Goal: Task Accomplishment & Management: Use online tool/utility

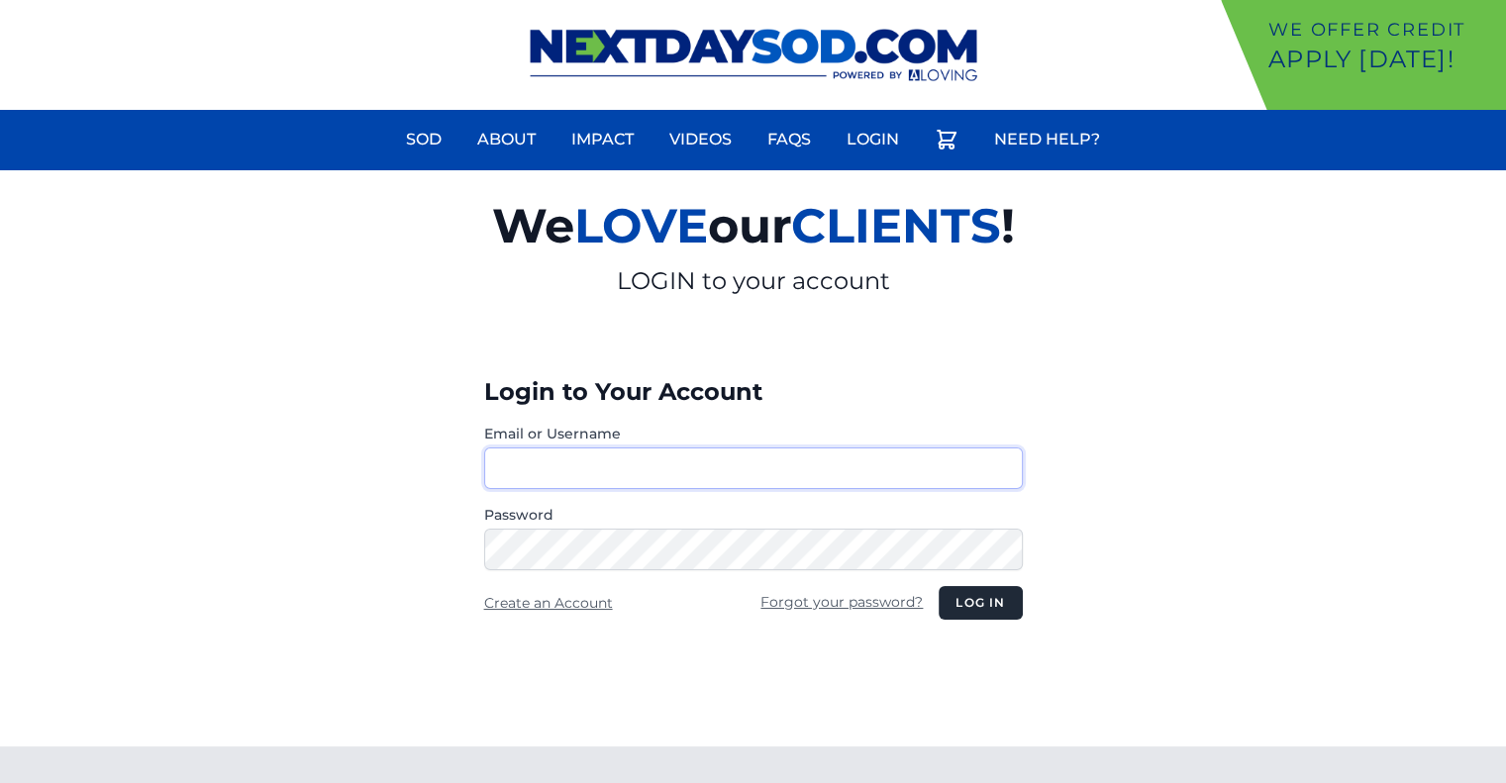
click at [883, 462] on input "Email or Username" at bounding box center [753, 469] width 539 height 42
type input "********"
click at [965, 602] on button "Log in" at bounding box center [980, 603] width 83 height 34
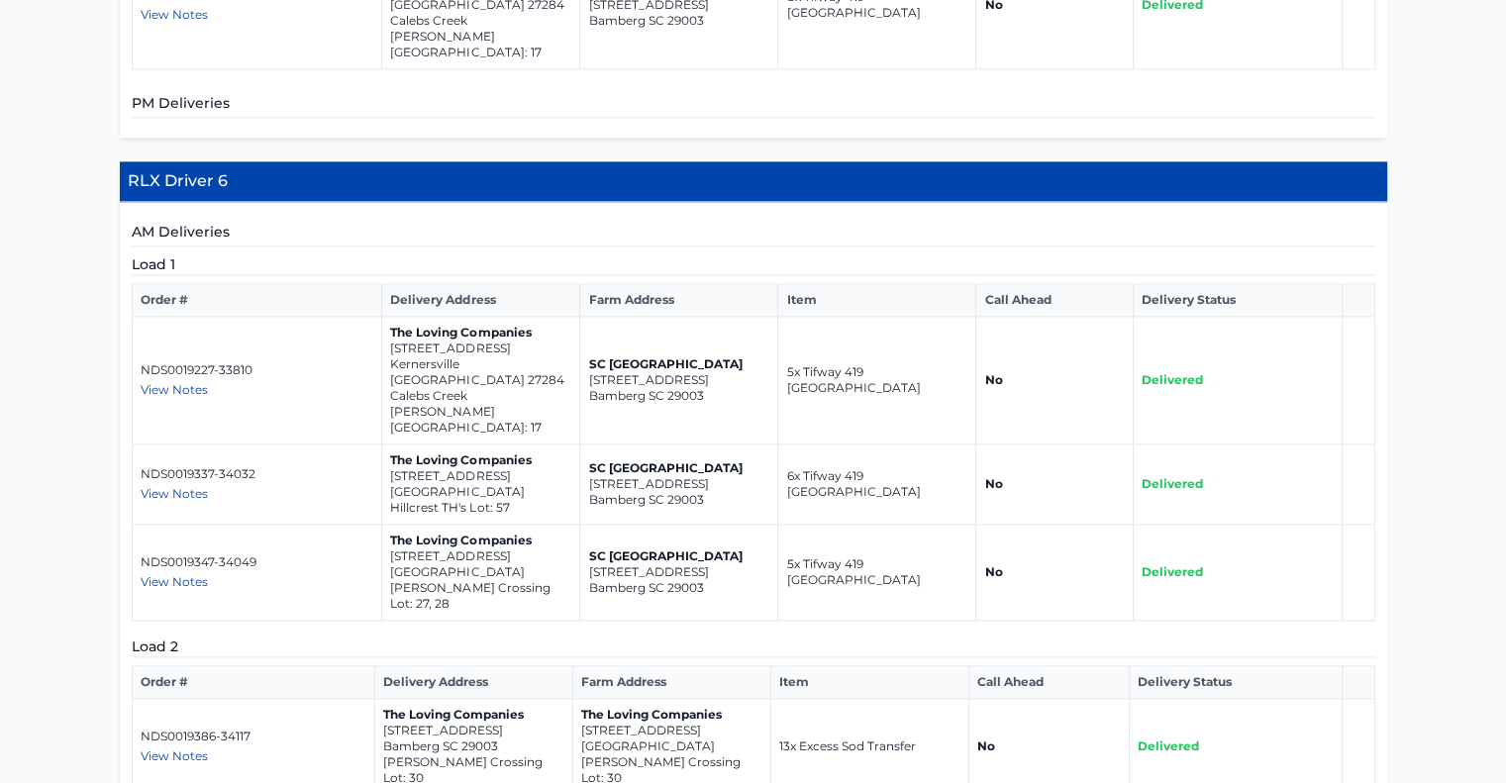
scroll to position [2546, 0]
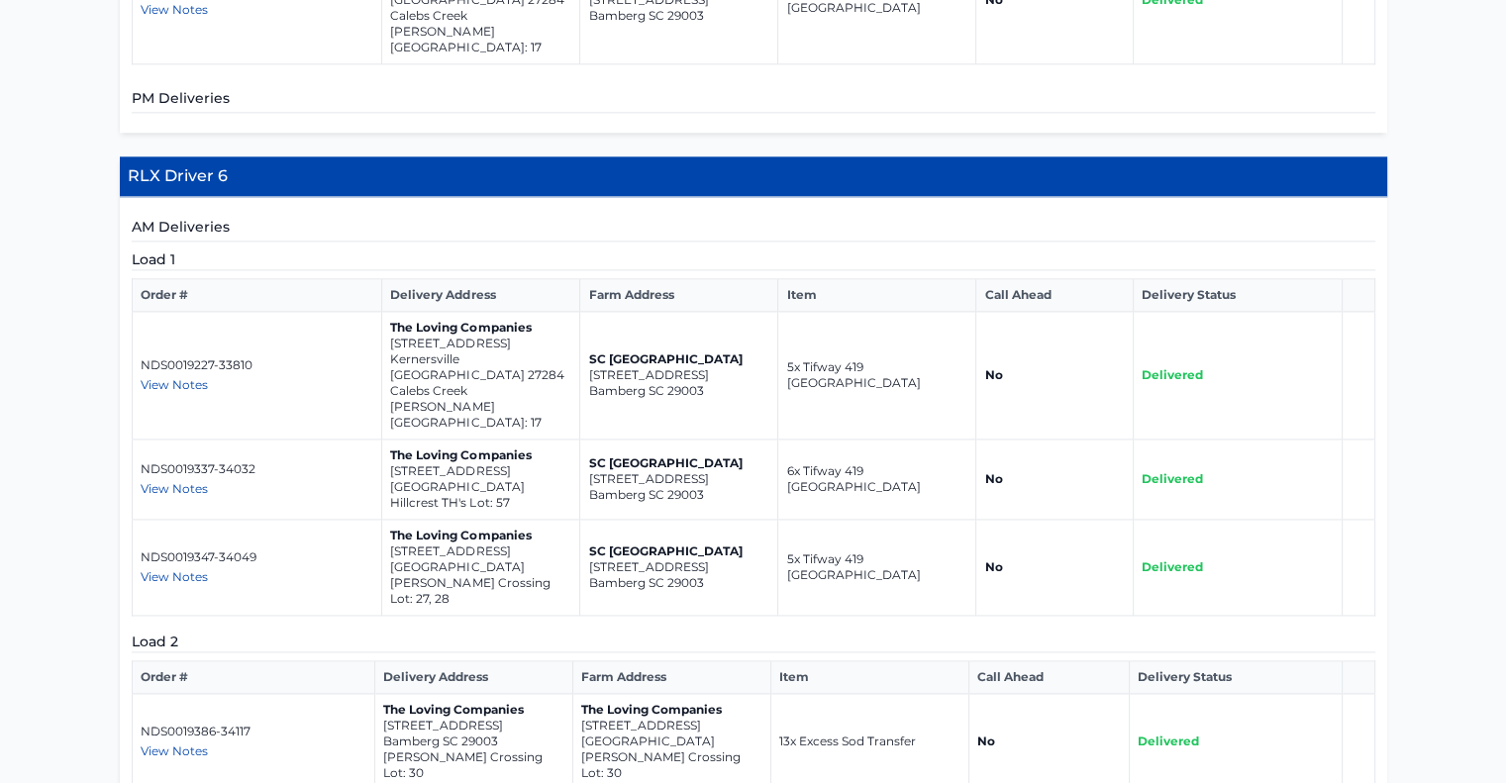
click at [180, 569] on span "View Notes" at bounding box center [174, 576] width 67 height 15
click at [313, 569] on div "View Notes" at bounding box center [258, 577] width 234 height 16
click at [178, 744] on span "View Notes" at bounding box center [174, 751] width 67 height 15
drag, startPoint x: 178, startPoint y: 478, endPoint x: 327, endPoint y: 443, distance: 152.7
click at [327, 694] on td "NDS0019386-34117 View Notes Sod located across the street from lot 30. <br /> <…" at bounding box center [254, 742] width 244 height 96
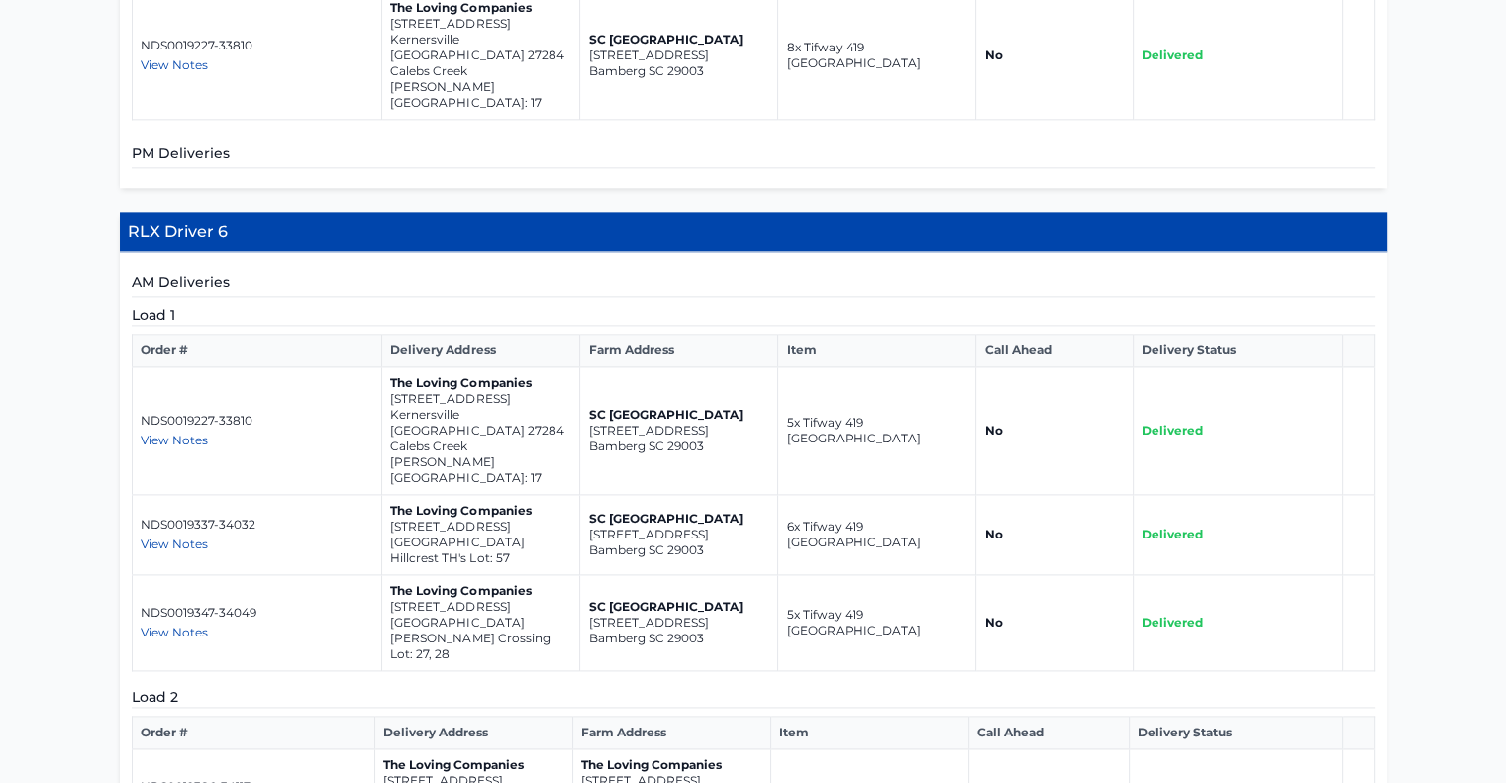
scroll to position [2484, 0]
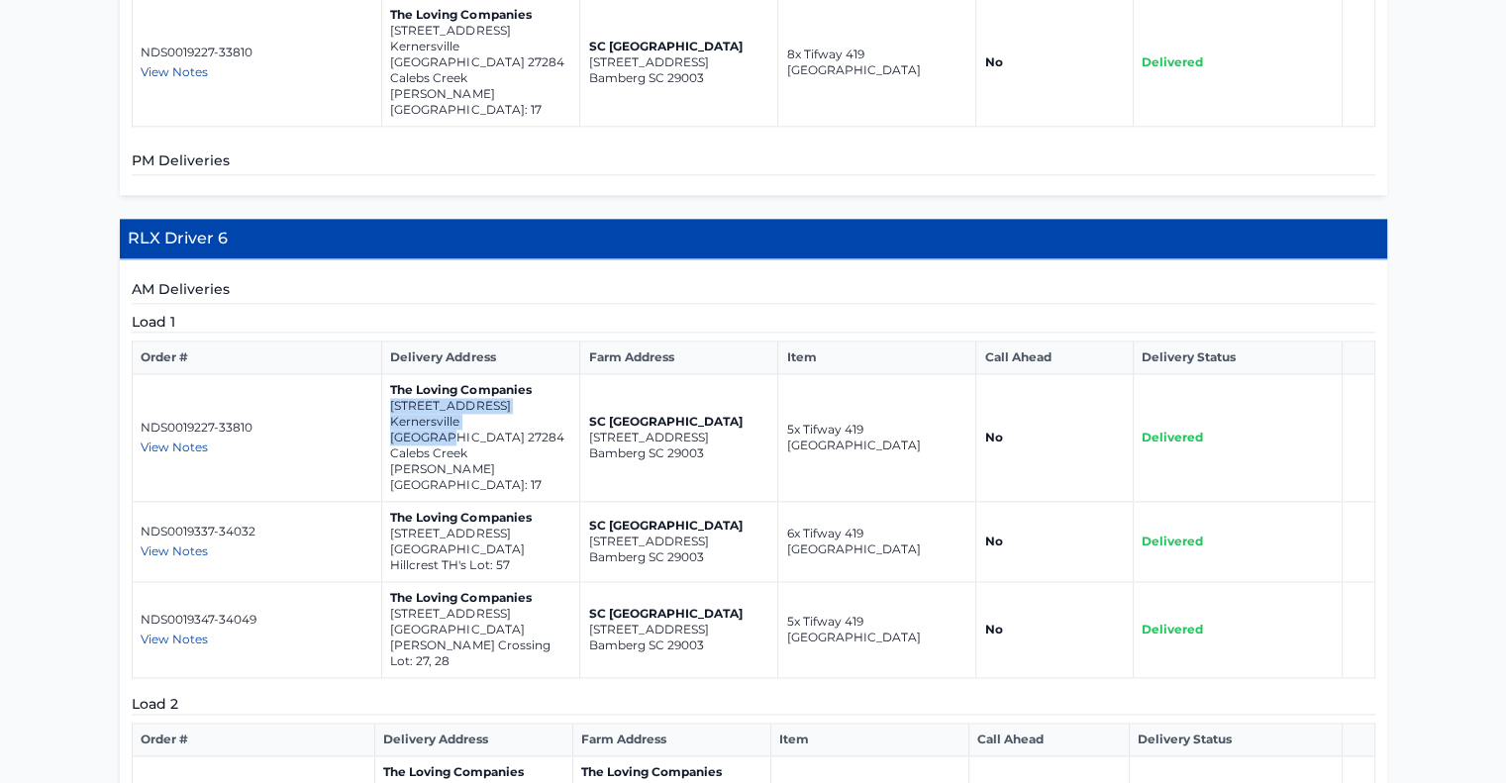
drag, startPoint x: 519, startPoint y: 222, endPoint x: 390, endPoint y: 210, distance: 129.3
click at [390, 374] on td "The Loving Companies [STREET_ADDRESS] [GEOGRAPHIC_DATA][PERSON_NAME]: 17" at bounding box center [481, 438] width 198 height 128
copy td "[STREET_ADDRESS]"
drag, startPoint x: 546, startPoint y: 297, endPoint x: 384, endPoint y: 286, distance: 161.7
click at [384, 502] on td "The Loving Companies [STREET_ADDRESS][GEOGRAPHIC_DATA]'s Lot: 57" at bounding box center [481, 542] width 198 height 80
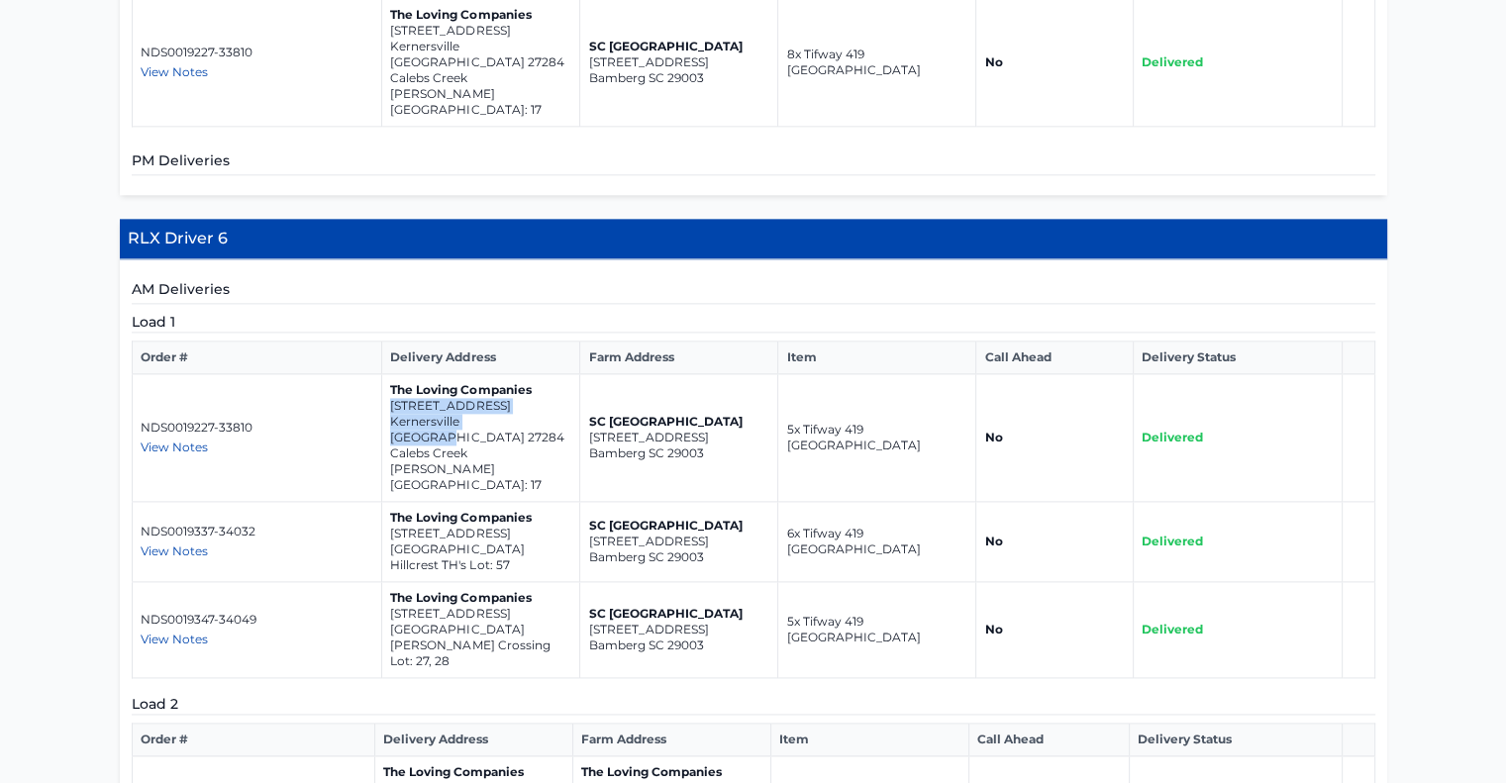
copy td "[STREET_ADDRESS]"
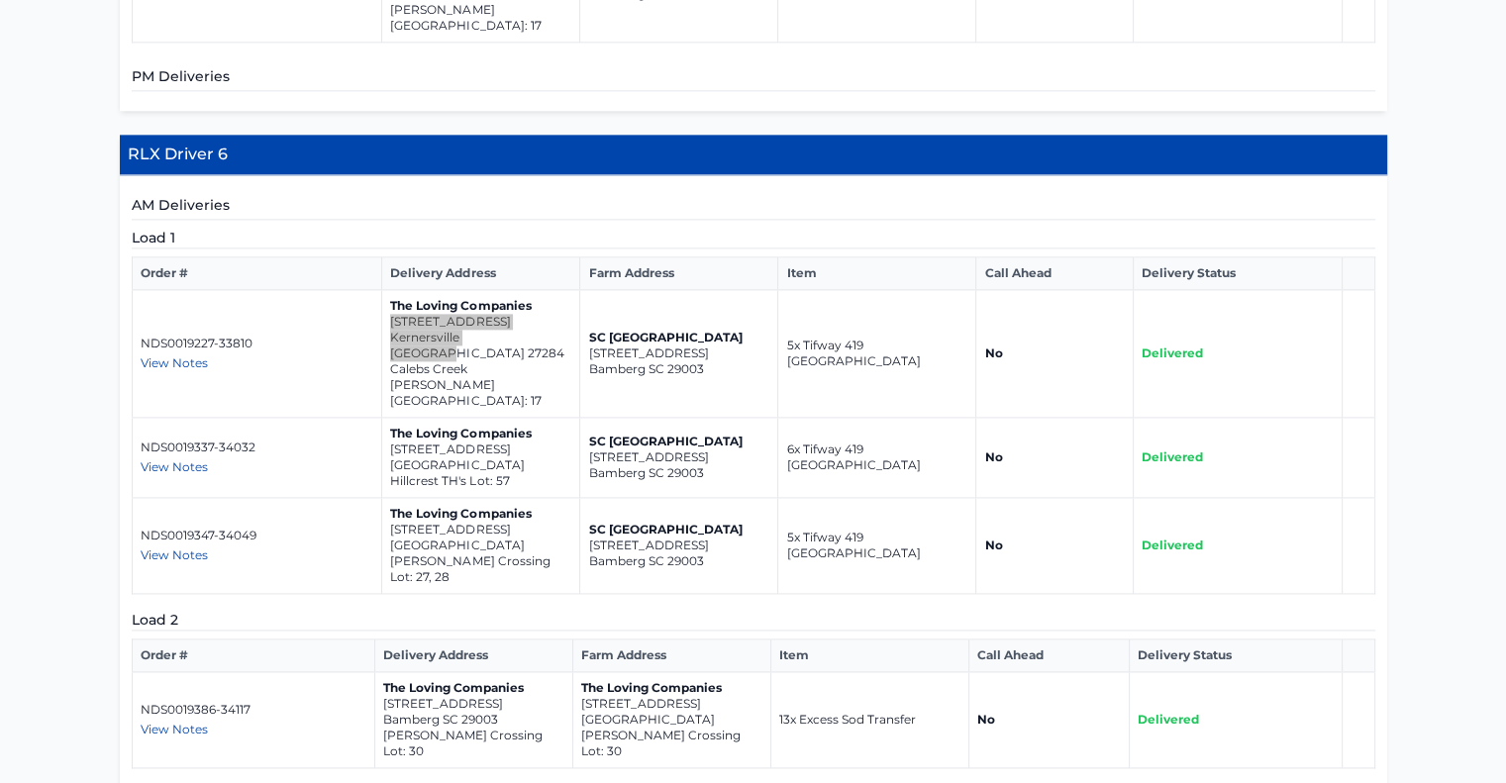
scroll to position [2571, 0]
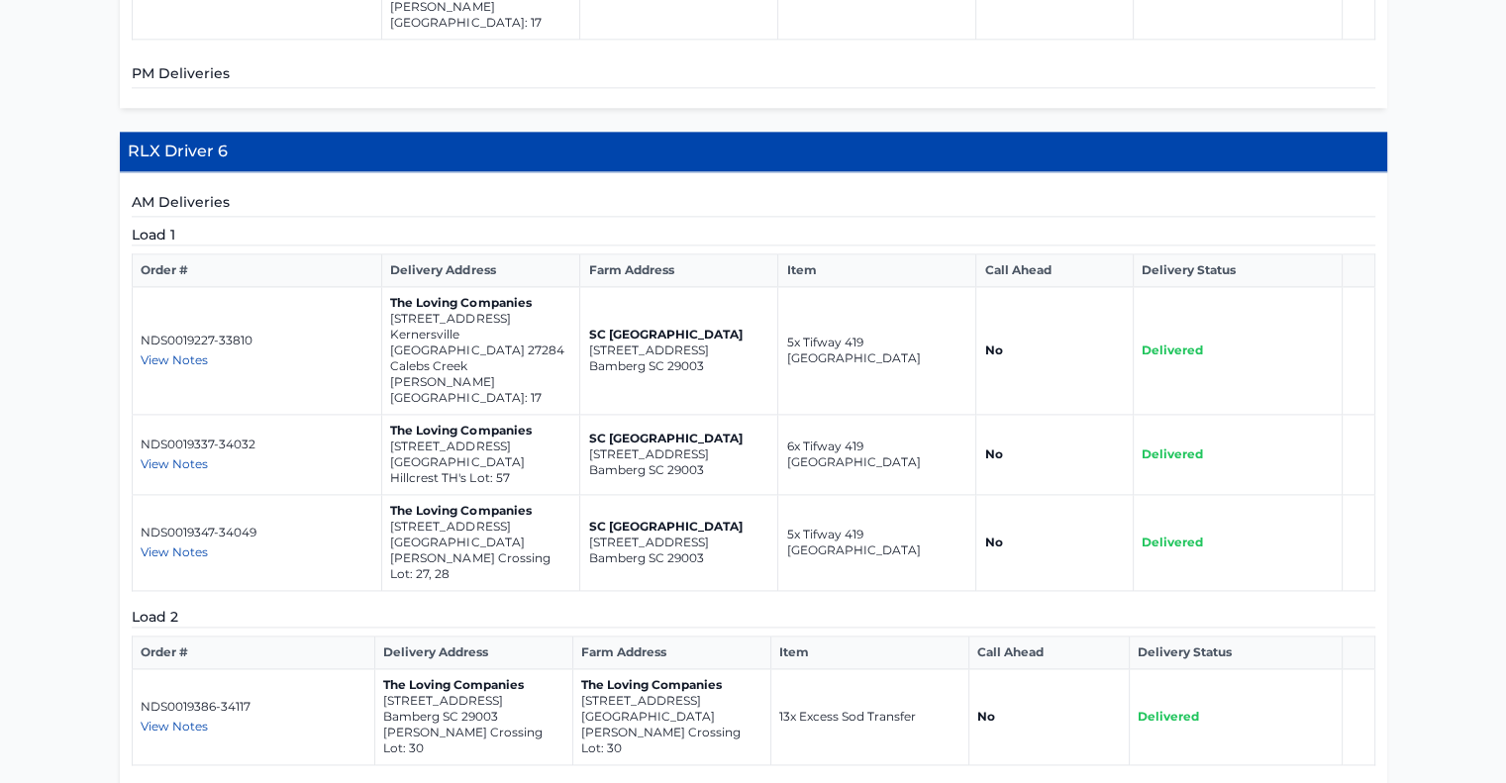
click at [542, 535] on p "[GEOGRAPHIC_DATA]" at bounding box center [480, 543] width 181 height 16
drag, startPoint x: 543, startPoint y: 292, endPoint x: 429, endPoint y: 286, distance: 114.0
drag, startPoint x: 429, startPoint y: 286, endPoint x: 529, endPoint y: 256, distance: 104.3
click at [529, 503] on p "The Loving Companies" at bounding box center [480, 511] width 181 height 16
drag, startPoint x: 545, startPoint y: 288, endPoint x: 381, endPoint y: 276, distance: 163.8
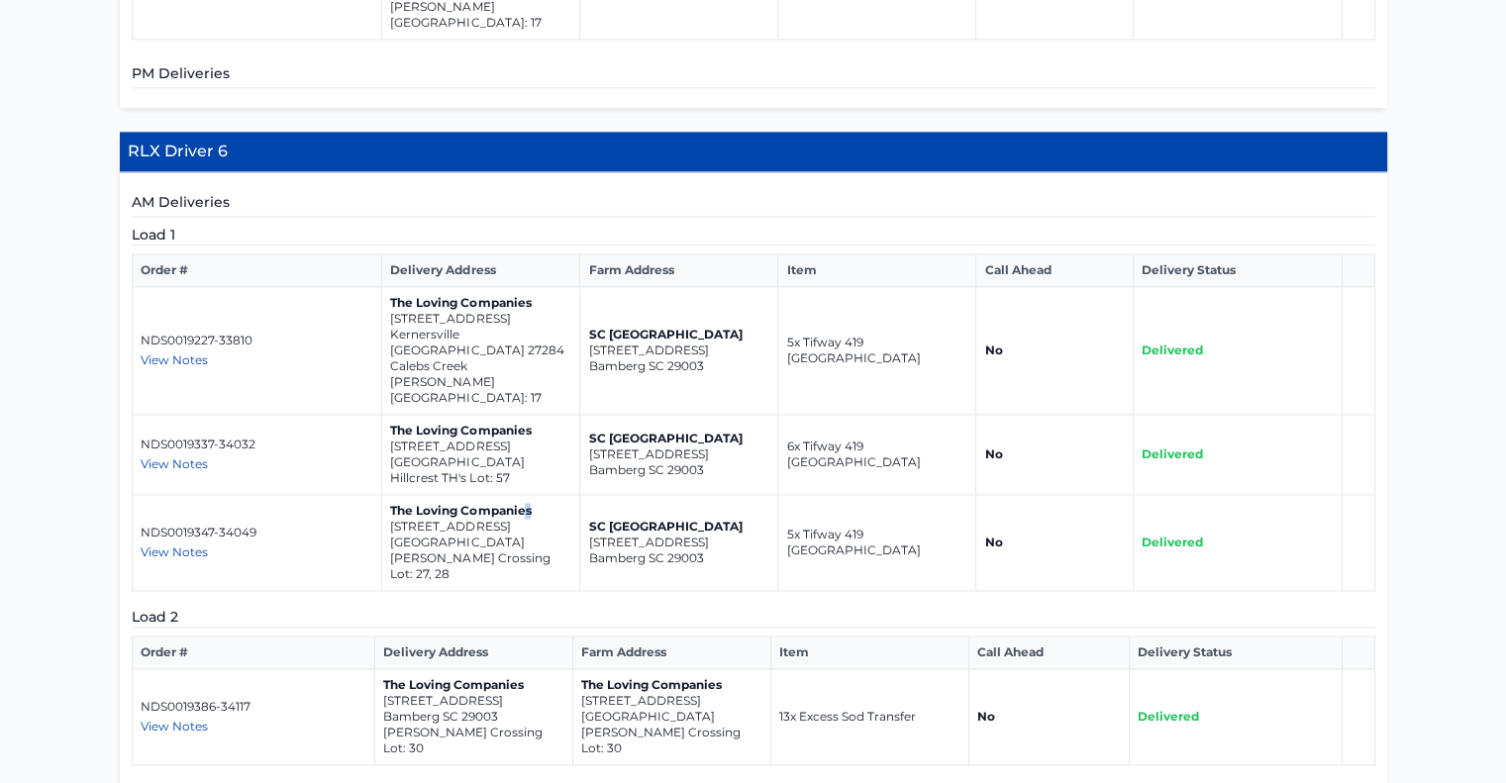
click at [382, 495] on td "The Loving Companies [STREET_ADDRESS] [PERSON_NAME][GEOGRAPHIC_DATA] Lot: 27, 28" at bounding box center [481, 543] width 198 height 96
copy td "[STREET_ADDRESS]"
drag, startPoint x: 735, startPoint y: 454, endPoint x: 580, endPoint y: 439, distance: 155.3
click at [580, 669] on td "The Loving Companies [STREET_ADDRESS] [PERSON_NAME][GEOGRAPHIC_DATA] Lot: 30" at bounding box center [672, 717] width 198 height 96
copy td "[STREET_ADDRESS]"
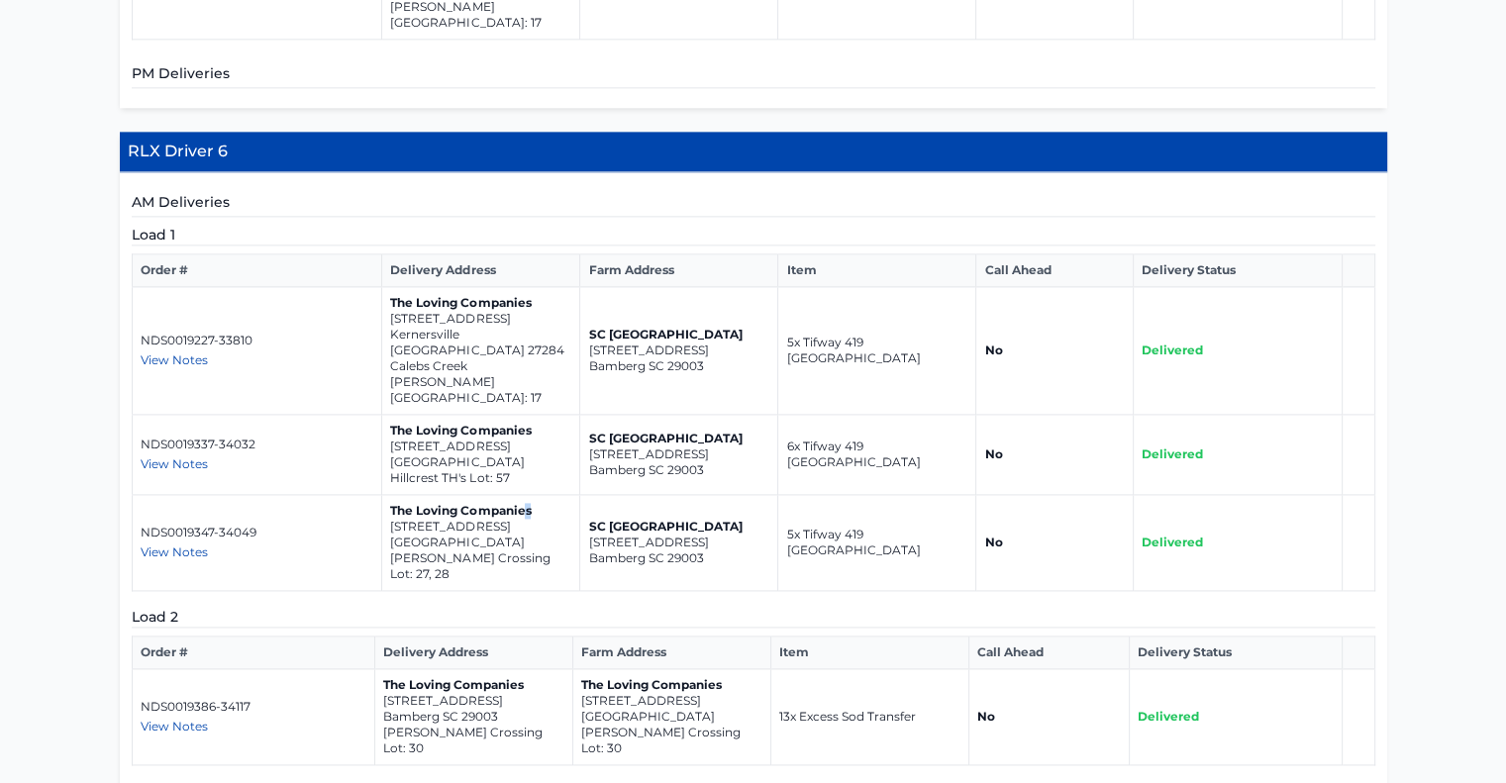
click at [747, 693] on p "[STREET_ADDRESS]" at bounding box center [671, 701] width 181 height 16
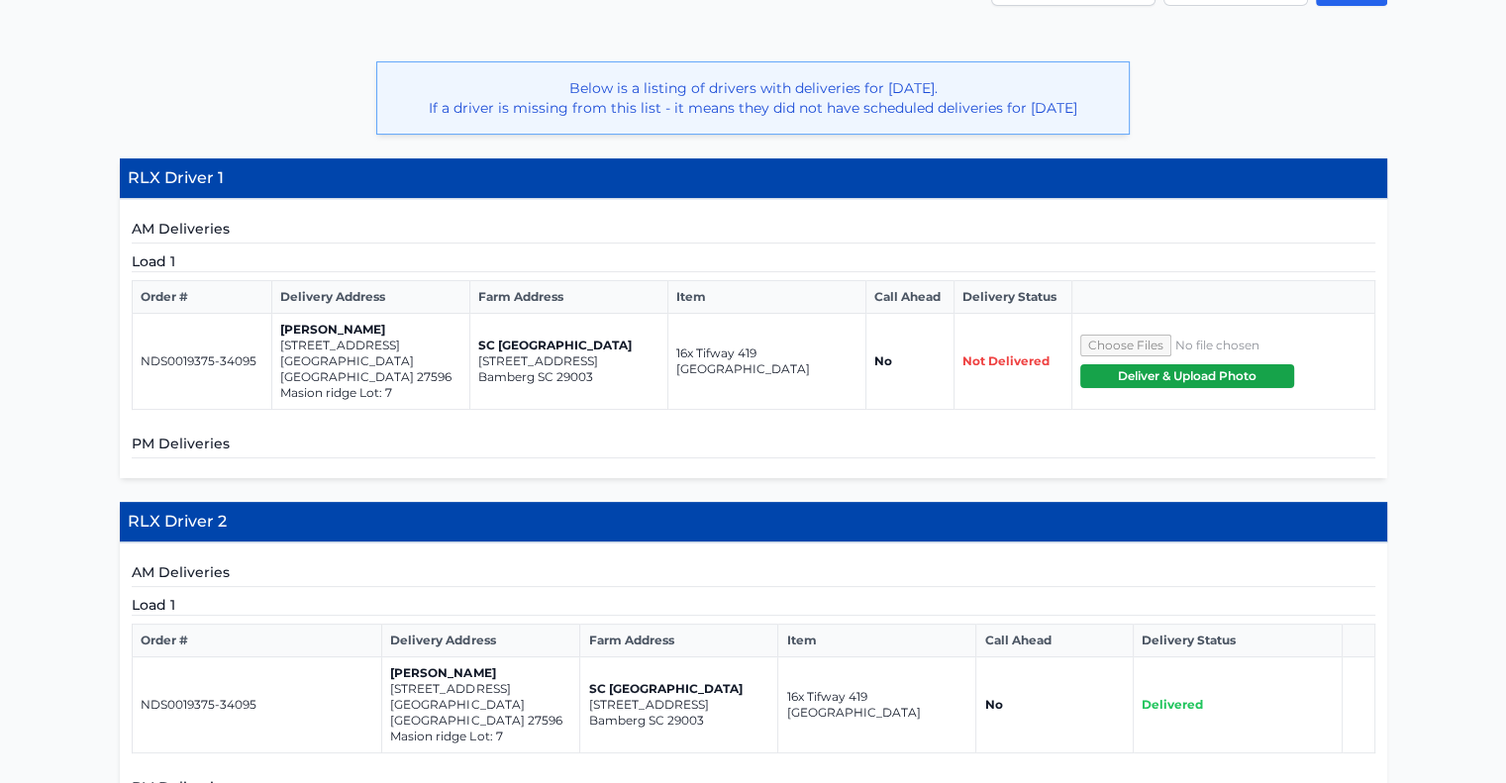
scroll to position [477, 0]
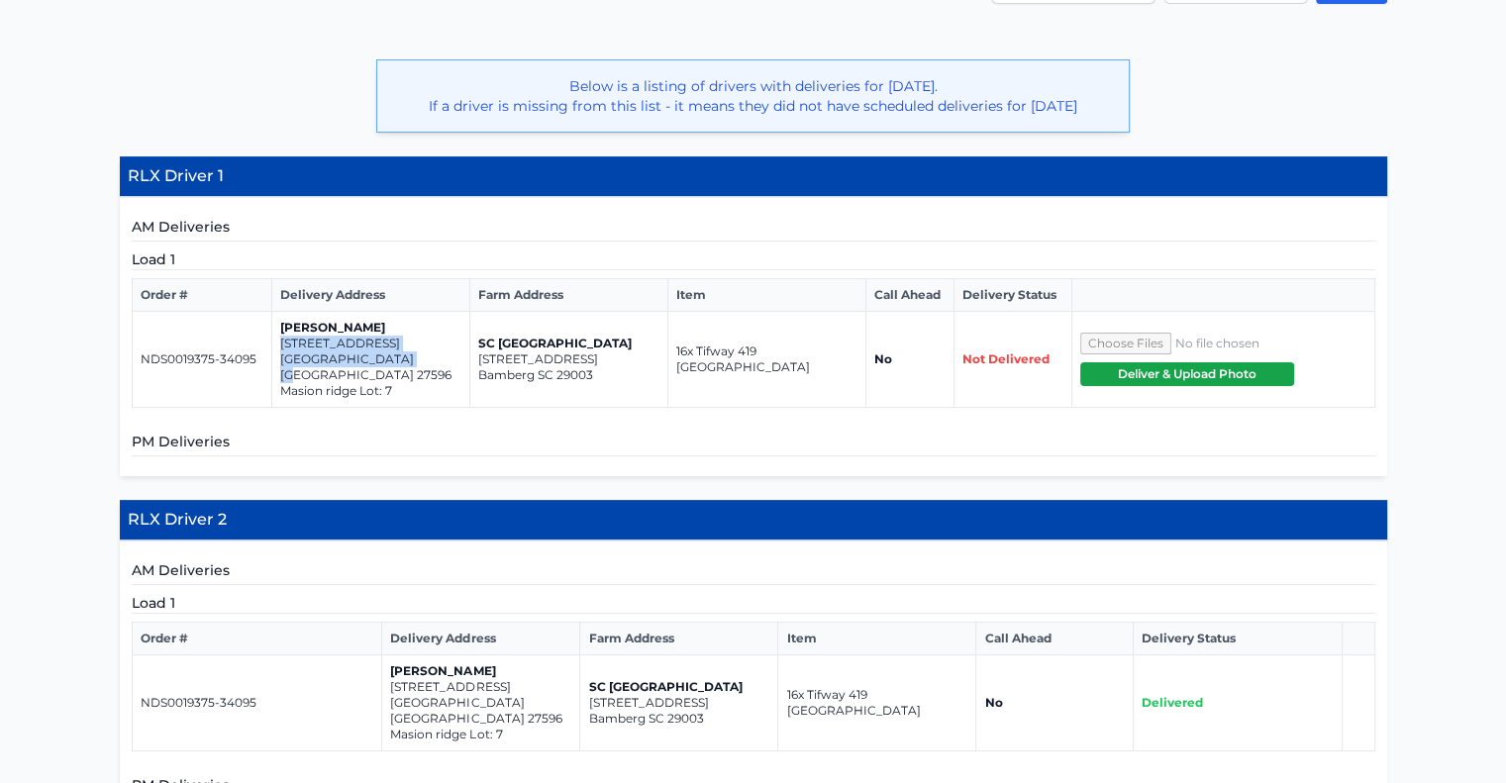
drag, startPoint x: 422, startPoint y: 356, endPoint x: 280, endPoint y: 339, distance: 142.7
click at [280, 339] on td "[PERSON_NAME] [STREET_ADDRESS][PERSON_NAME] [GEOGRAPHIC_DATA]: 7" at bounding box center [371, 360] width 198 height 96
copy td "[STREET_ADDRESS][PERSON_NAME]"
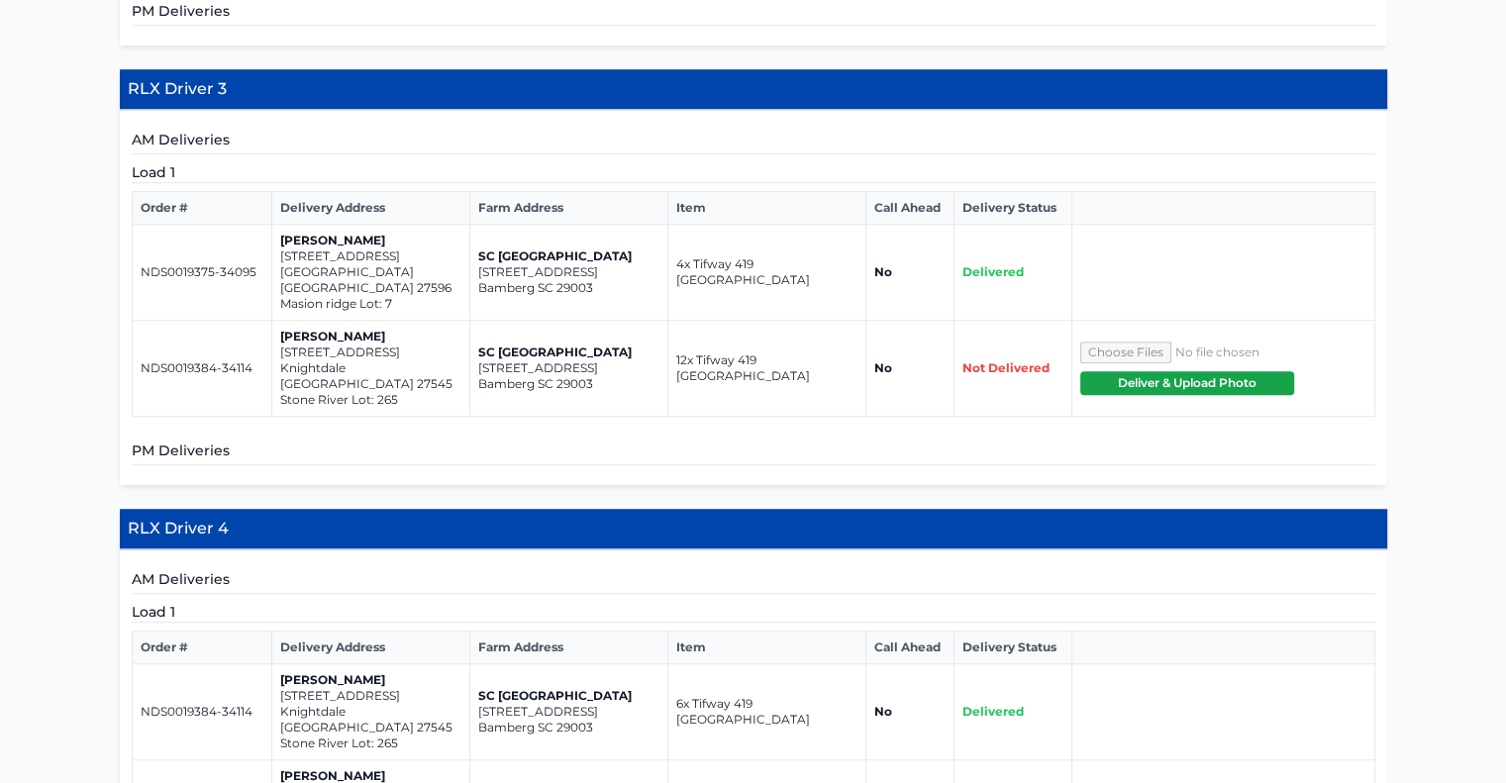
scroll to position [1254, 0]
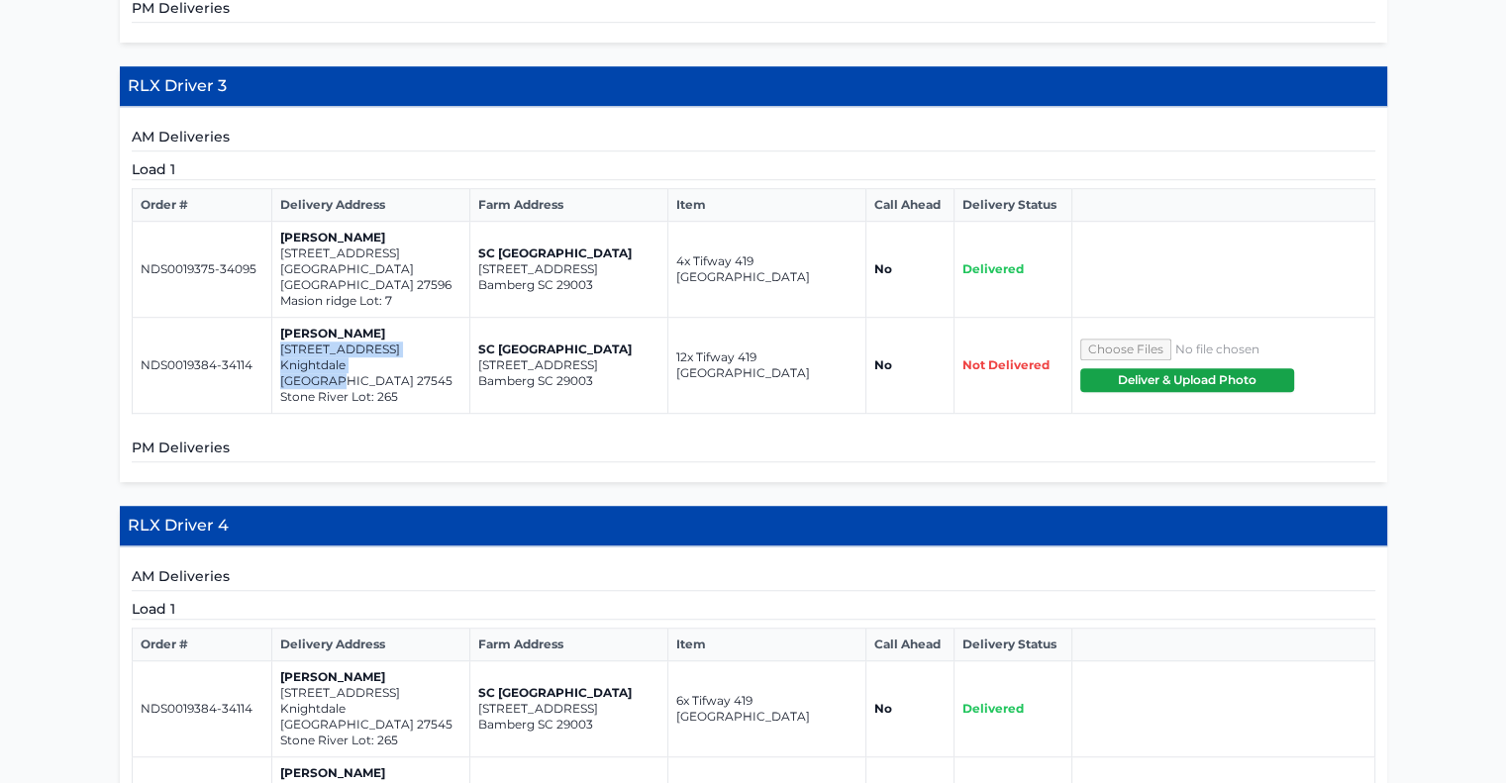
drag, startPoint x: 403, startPoint y: 308, endPoint x: 278, endPoint y: 297, distance: 125.2
click at [278, 318] on td "[PERSON_NAME] [STREET_ADDRESS]" at bounding box center [371, 366] width 198 height 96
copy td "[STREET_ADDRESS]"
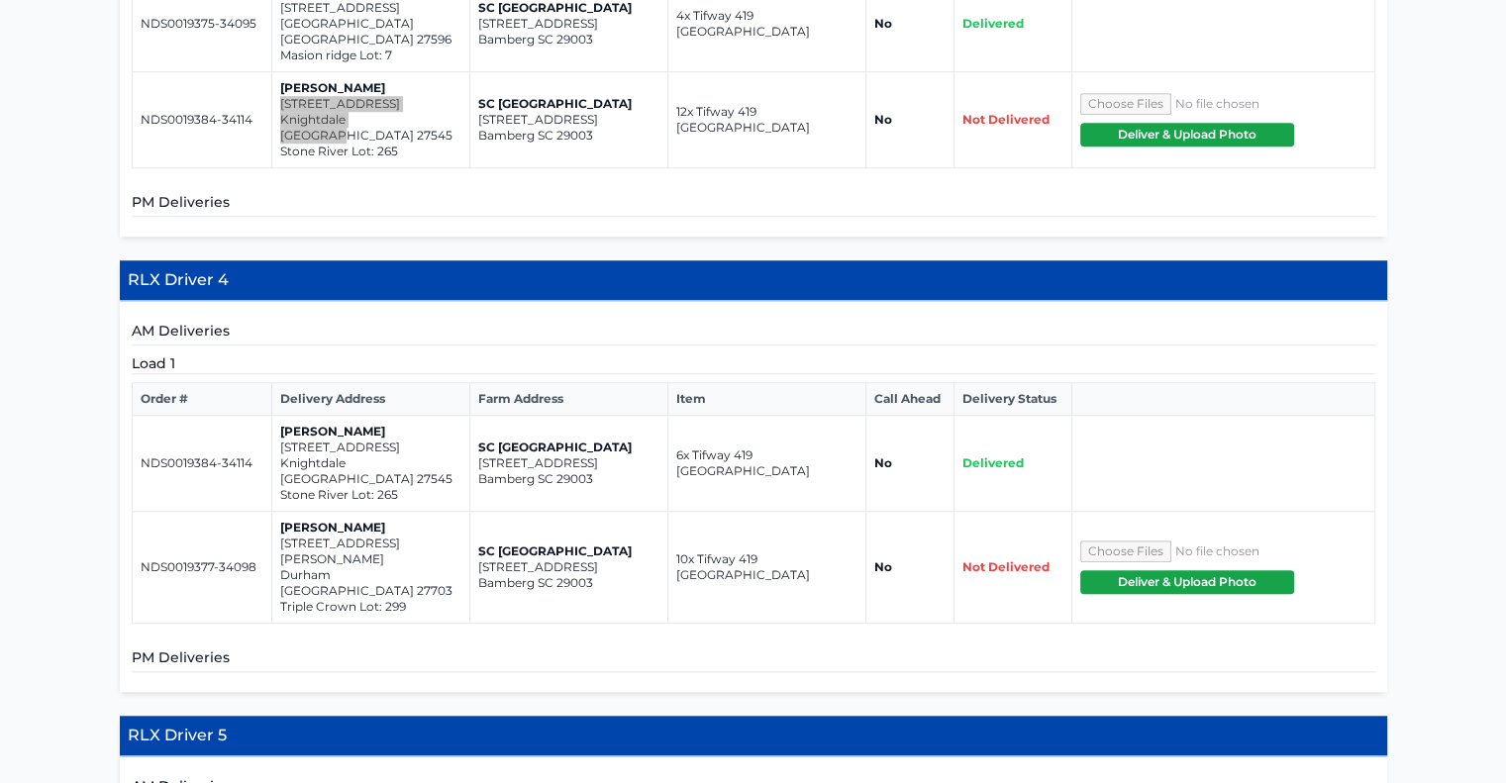
scroll to position [1529, 0]
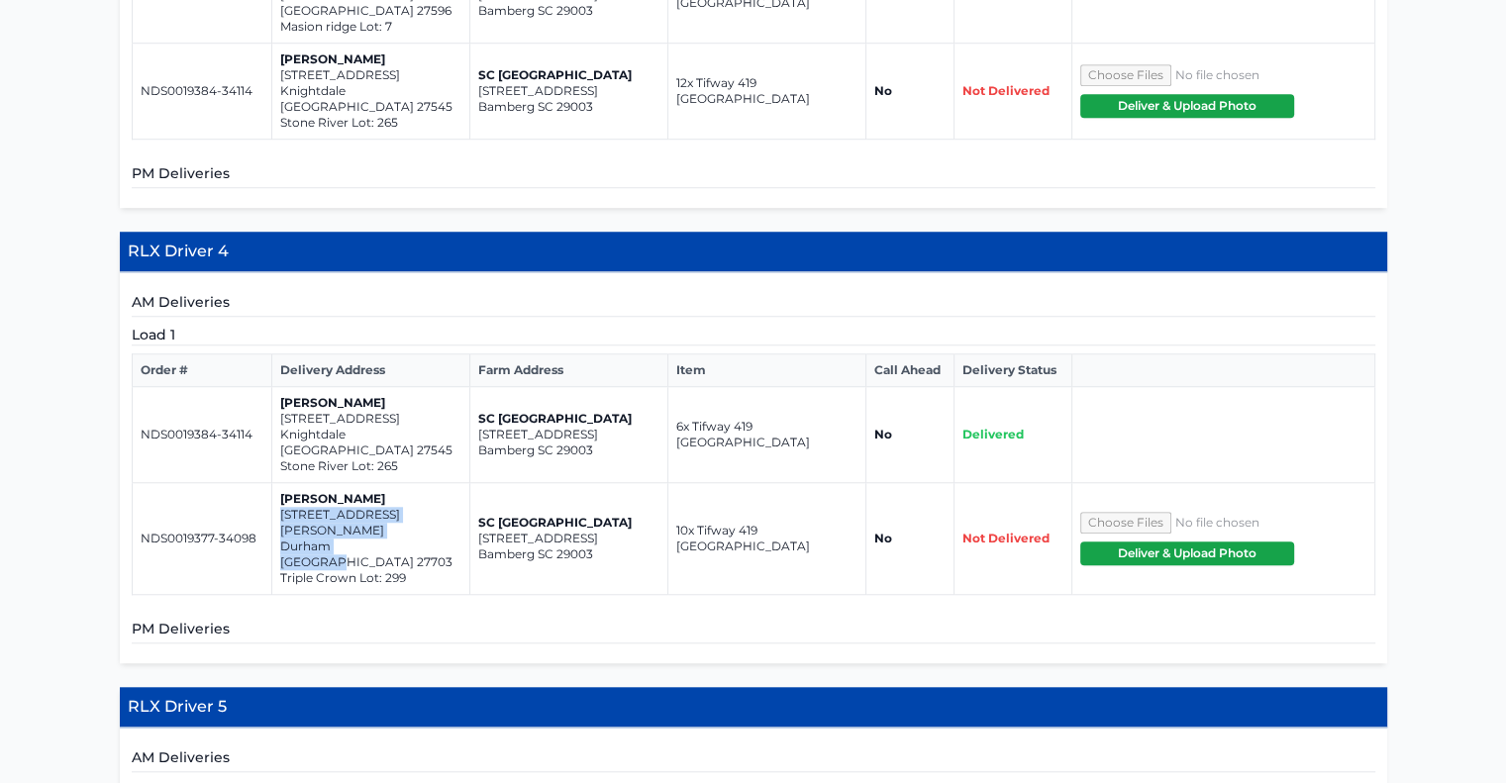
drag, startPoint x: 391, startPoint y: 445, endPoint x: 279, endPoint y: 428, distance: 113.1
click at [279, 483] on td "[PERSON_NAME] [STREET_ADDRESS][PERSON_NAME] Durham NC 27703 Triple Crown Lot: 2…" at bounding box center [371, 539] width 198 height 112
copy td "[STREET_ADDRESS][PERSON_NAME] [GEOGRAPHIC_DATA]"
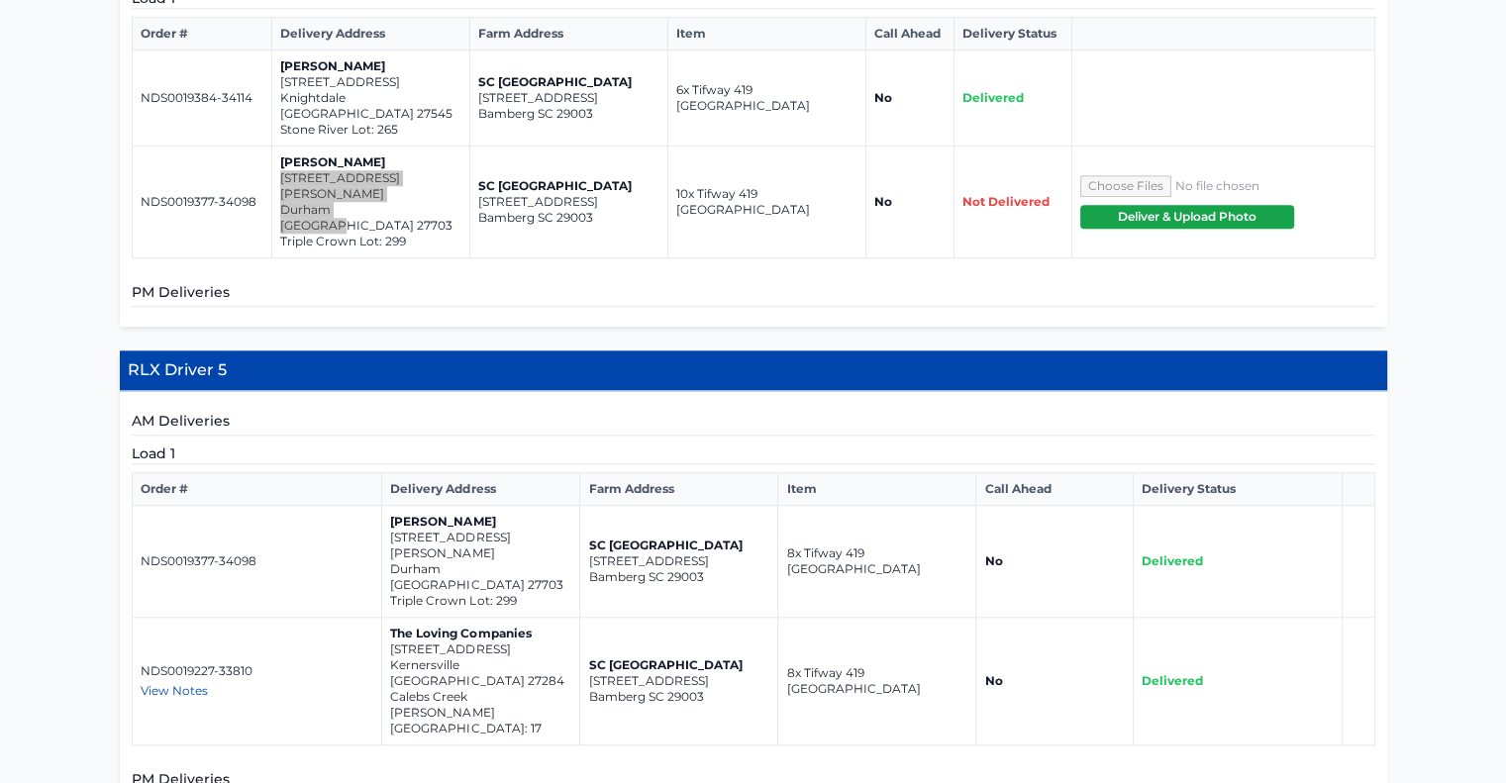
scroll to position [1897, 0]
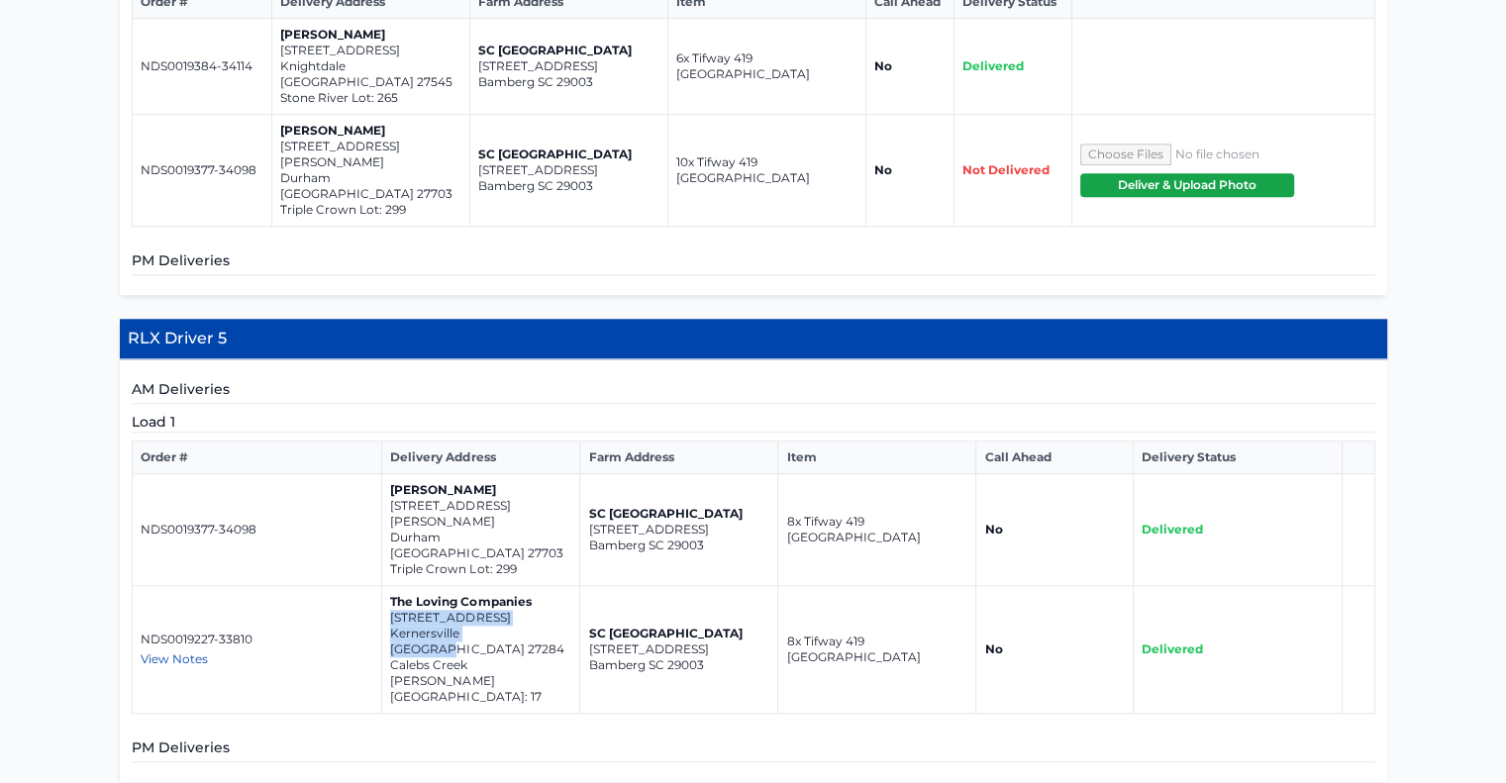
drag, startPoint x: 531, startPoint y: 479, endPoint x: 390, endPoint y: 465, distance: 141.3
click at [390, 586] on td "The Loving Companies [STREET_ADDRESS] [GEOGRAPHIC_DATA][PERSON_NAME]: 17" at bounding box center [481, 650] width 198 height 128
copy td "[STREET_ADDRESS]"
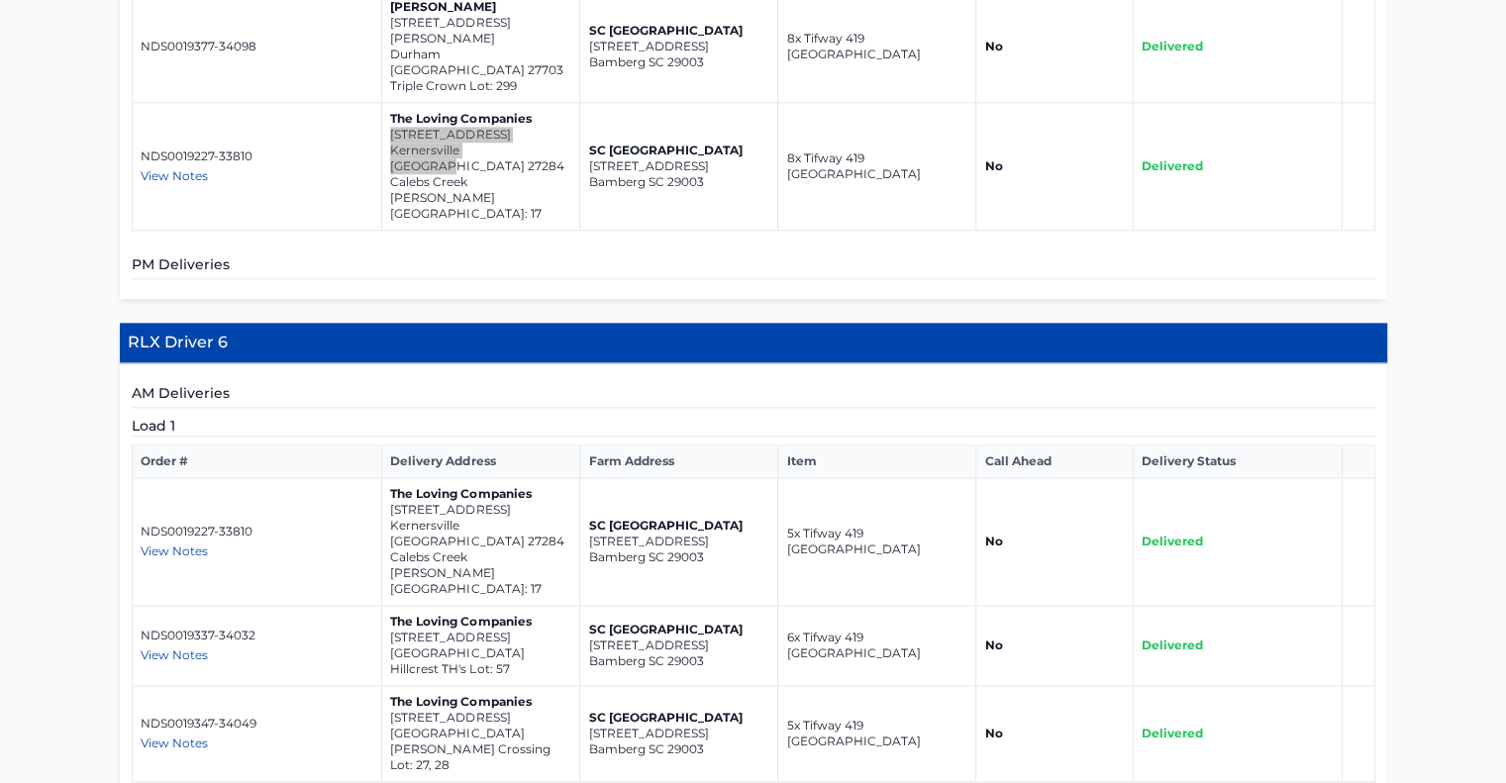
scroll to position [2380, 0]
drag, startPoint x: 549, startPoint y: 407, endPoint x: 386, endPoint y: 394, distance: 163.9
click at [386, 606] on td "The Loving Companies [STREET_ADDRESS][GEOGRAPHIC_DATA]'s Lot: 57" at bounding box center [481, 646] width 198 height 80
copy td "[STREET_ADDRESS]"
drag, startPoint x: 547, startPoint y: 483, endPoint x: 392, endPoint y: 469, distance: 155.1
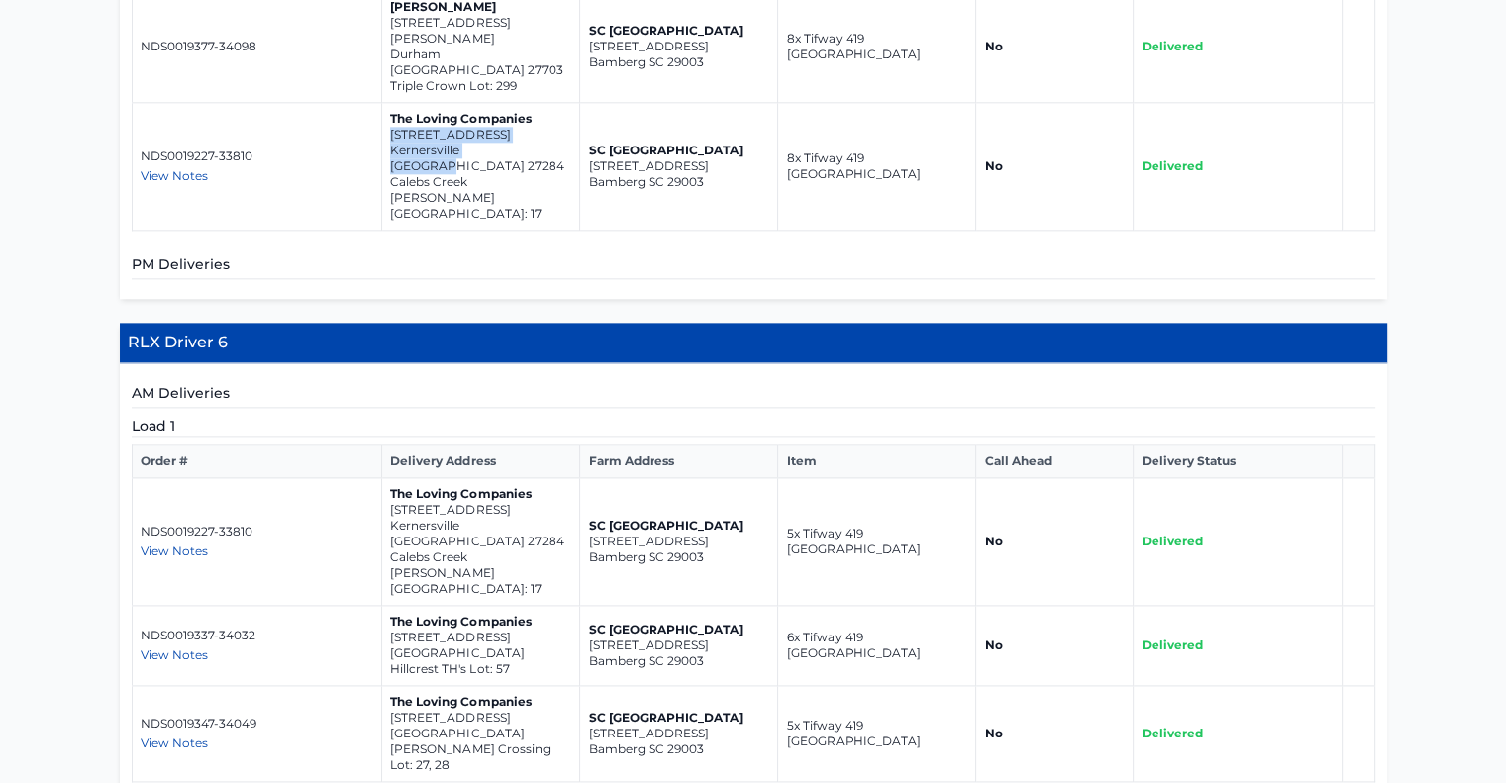
click at [392, 686] on td "The Loving Companies [STREET_ADDRESS] [PERSON_NAME][GEOGRAPHIC_DATA] Lot: 27, 28" at bounding box center [481, 734] width 198 height 96
copy td "[STREET_ADDRESS]"
drag, startPoint x: 736, startPoint y: 641, endPoint x: 580, endPoint y: 621, distance: 156.7
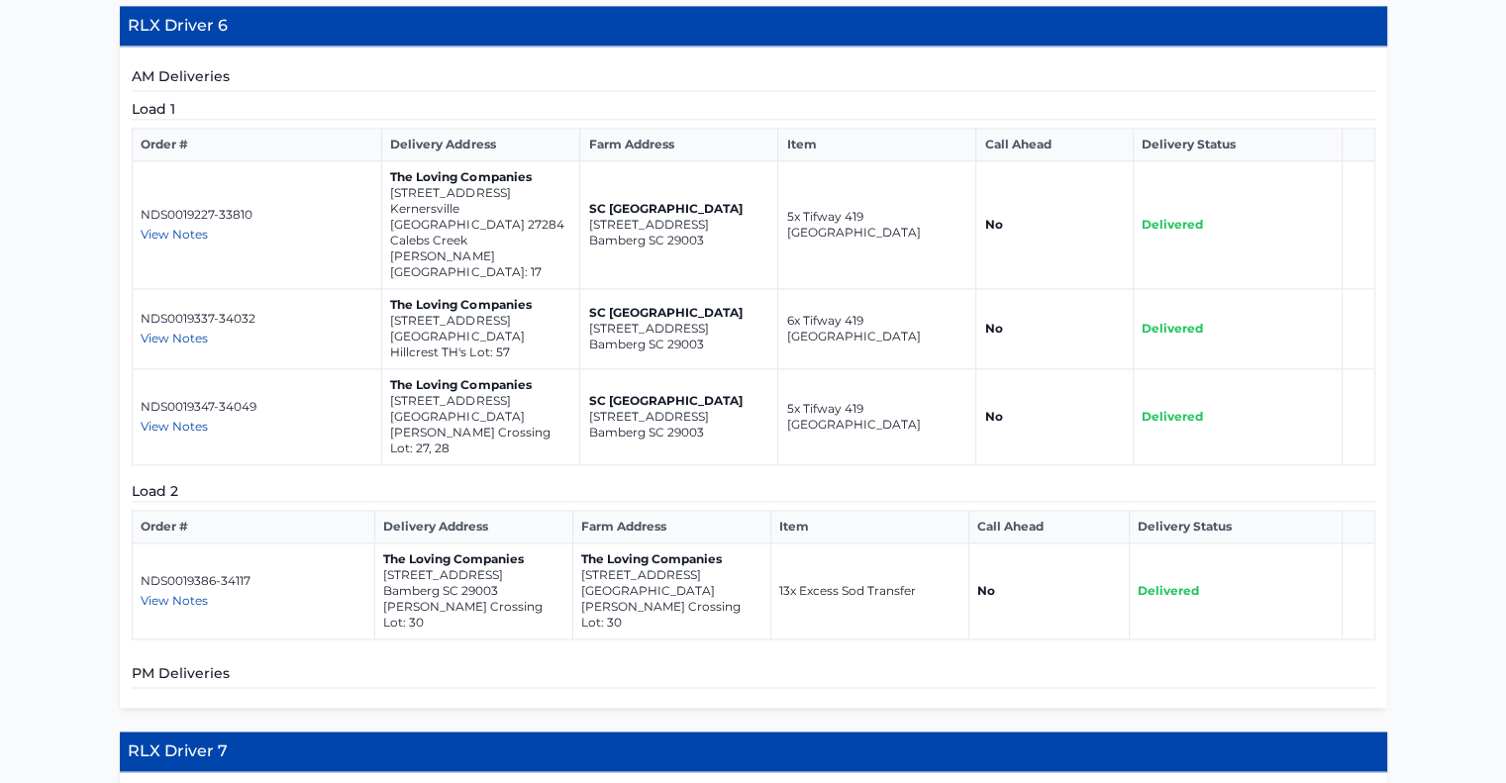
scroll to position [2697, 0]
drag, startPoint x: 527, startPoint y: 654, endPoint x: 391, endPoint y: 633, distance: 137.4
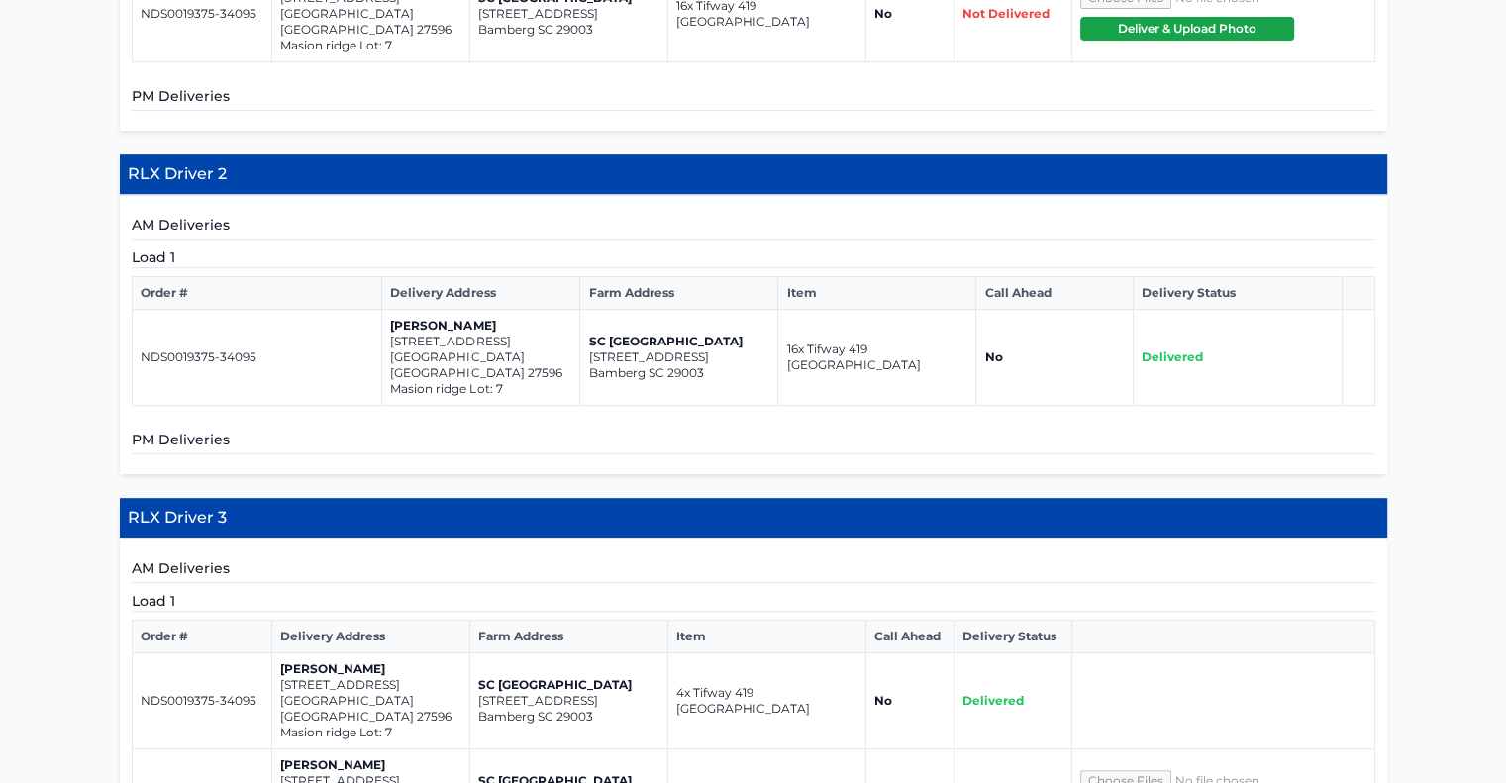
scroll to position [0, 0]
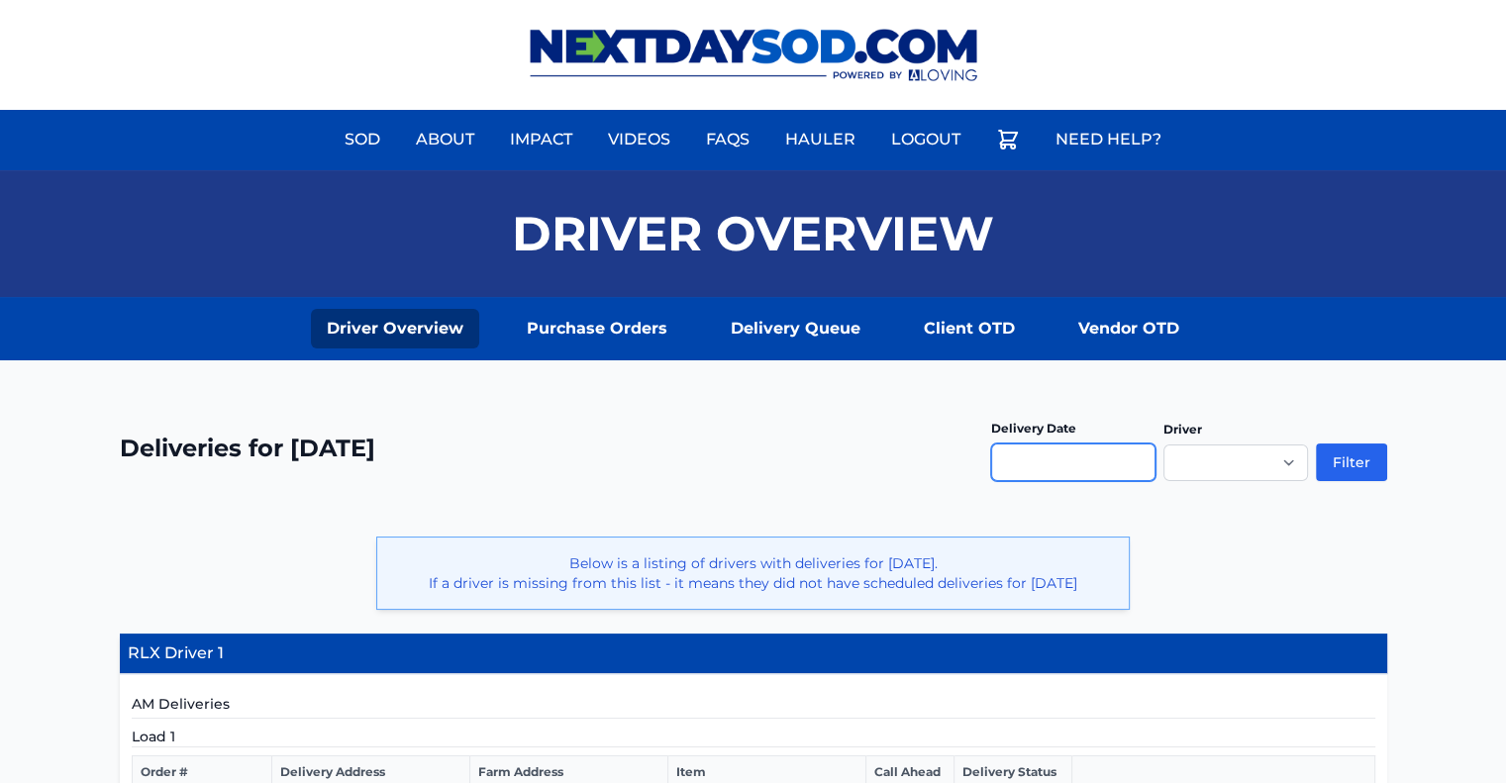
click at [1134, 472] on input "text" at bounding box center [1073, 463] width 164 height 38
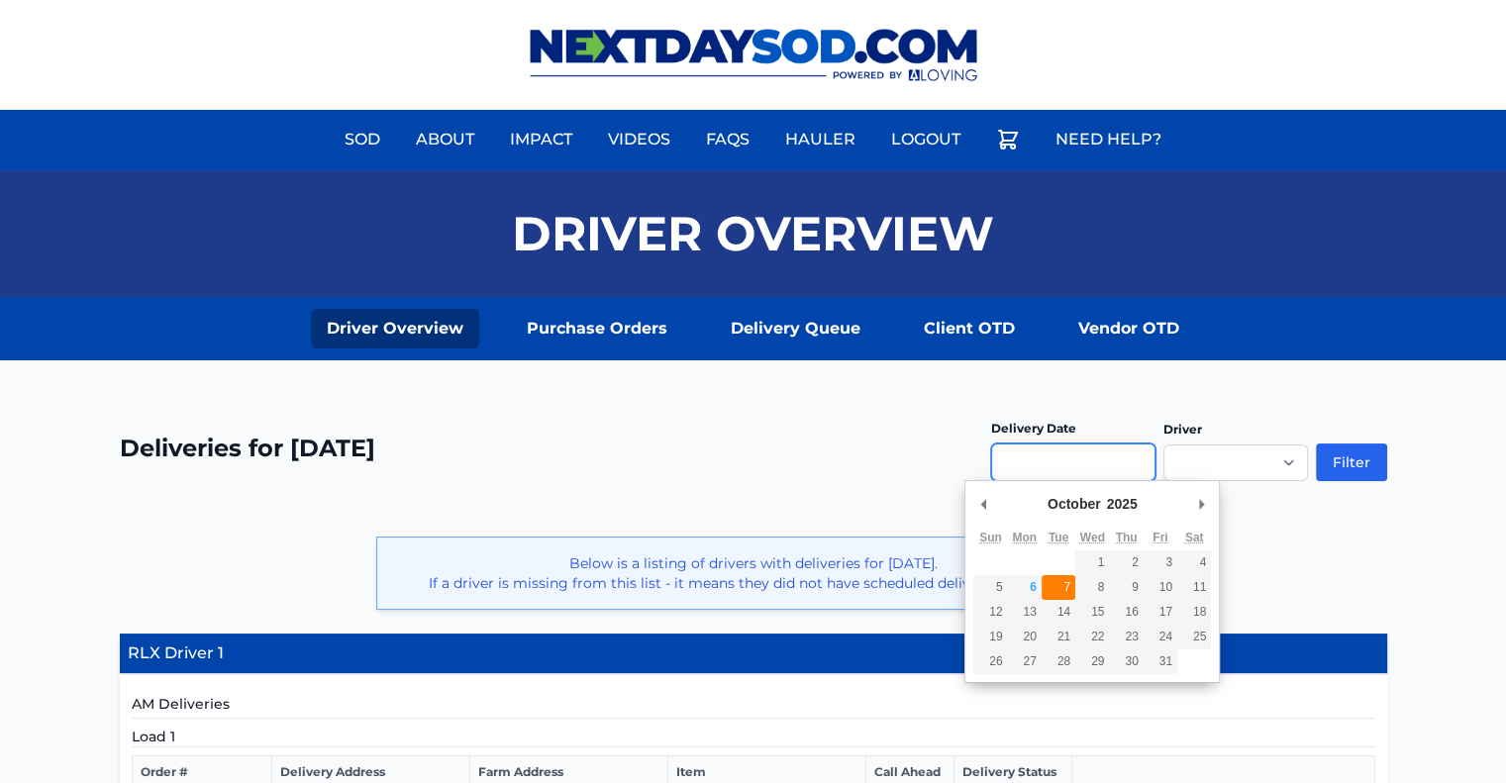
type input "**********"
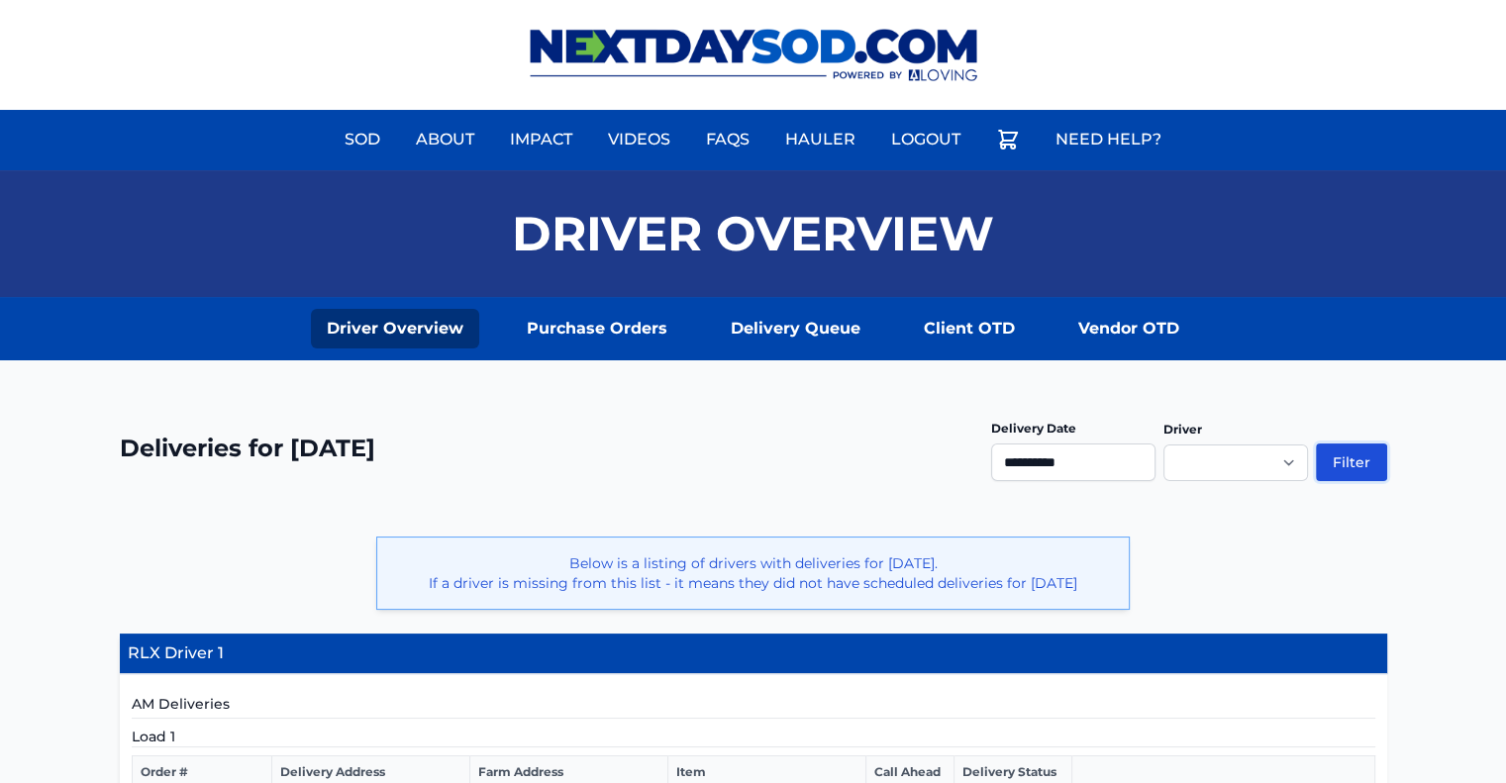
click at [1346, 450] on button "Filter" at bounding box center [1351, 463] width 71 height 38
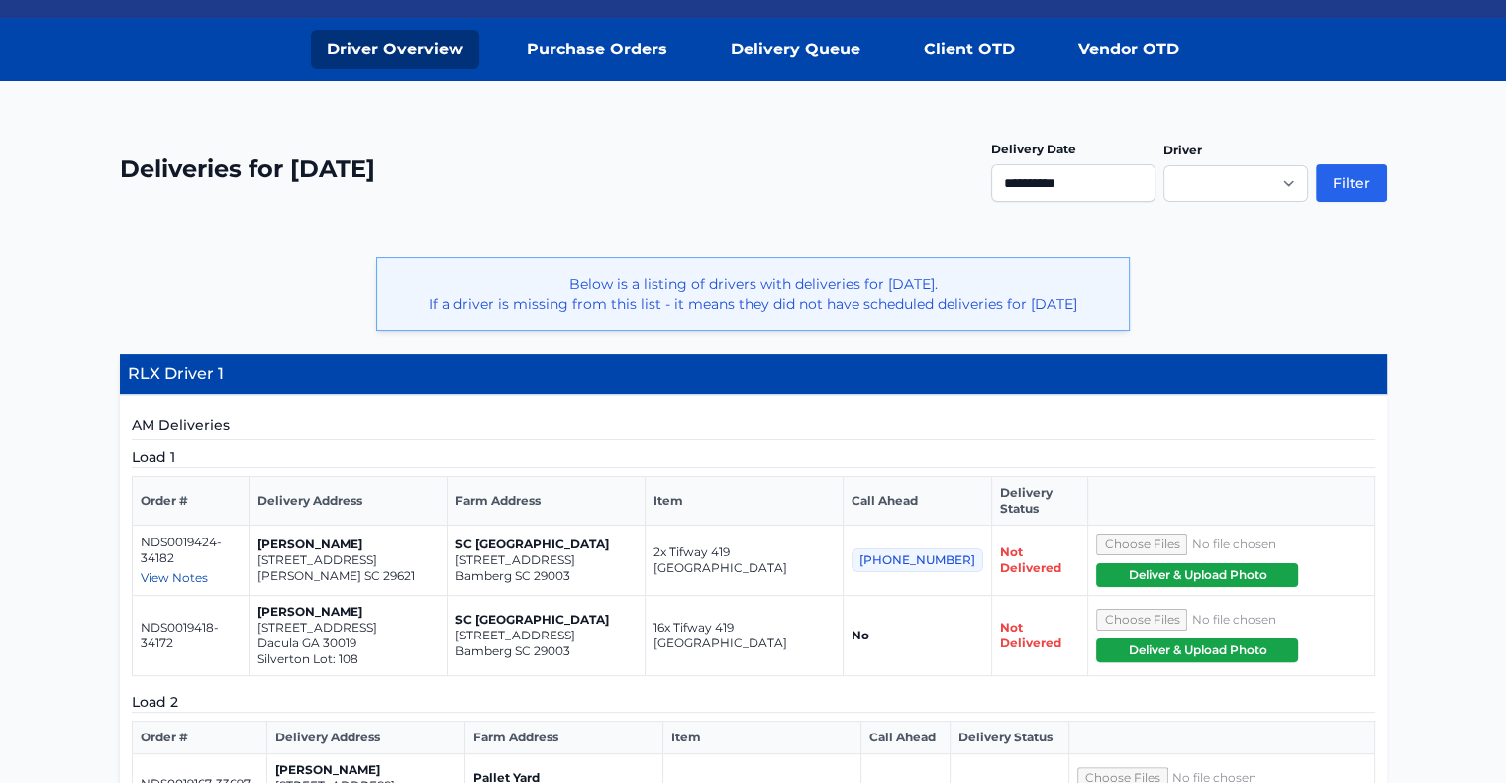
scroll to position [280, 0]
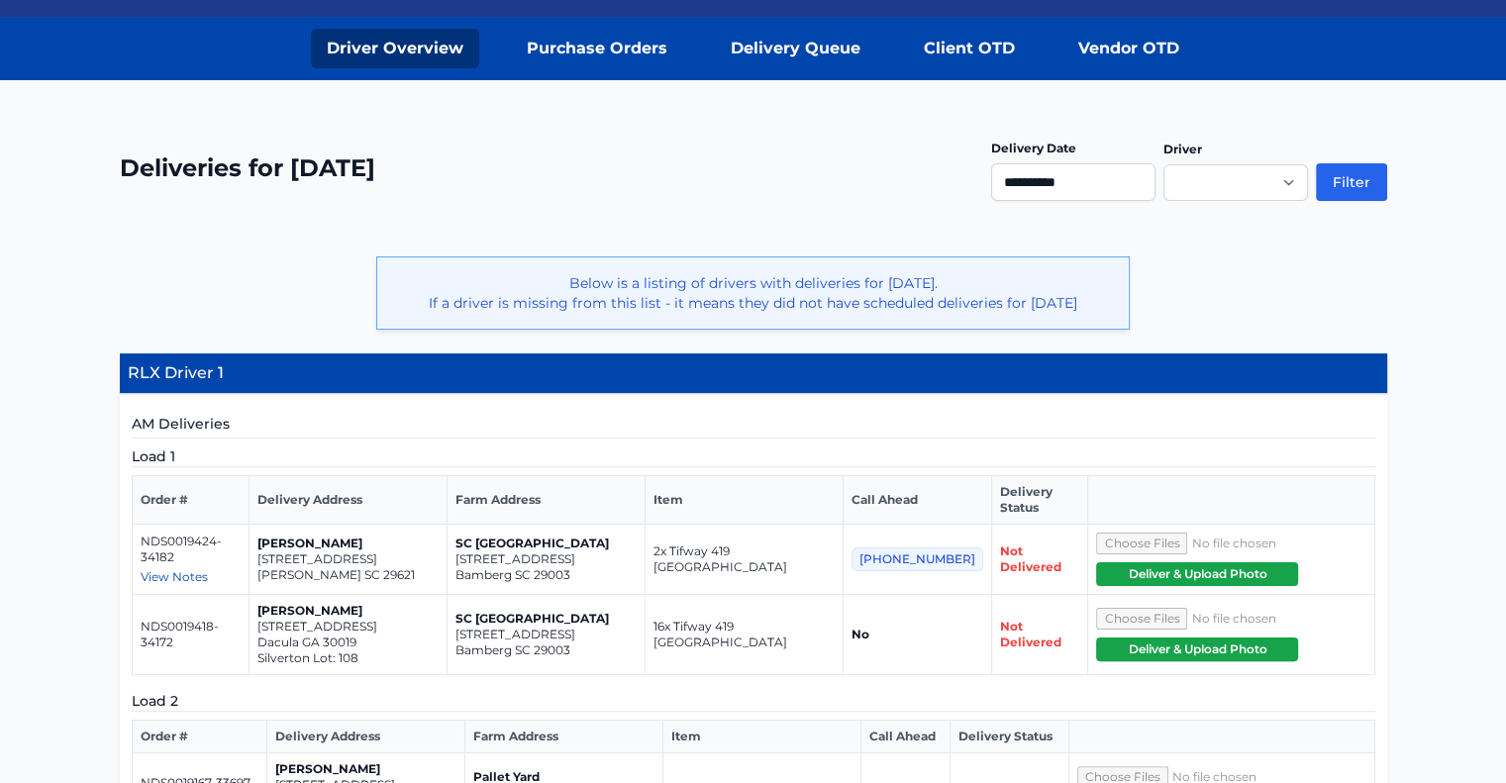
click at [167, 569] on span "View Notes" at bounding box center [174, 576] width 67 height 15
click at [404, 551] on p "[STREET_ADDRESS]" at bounding box center [347, 559] width 181 height 16
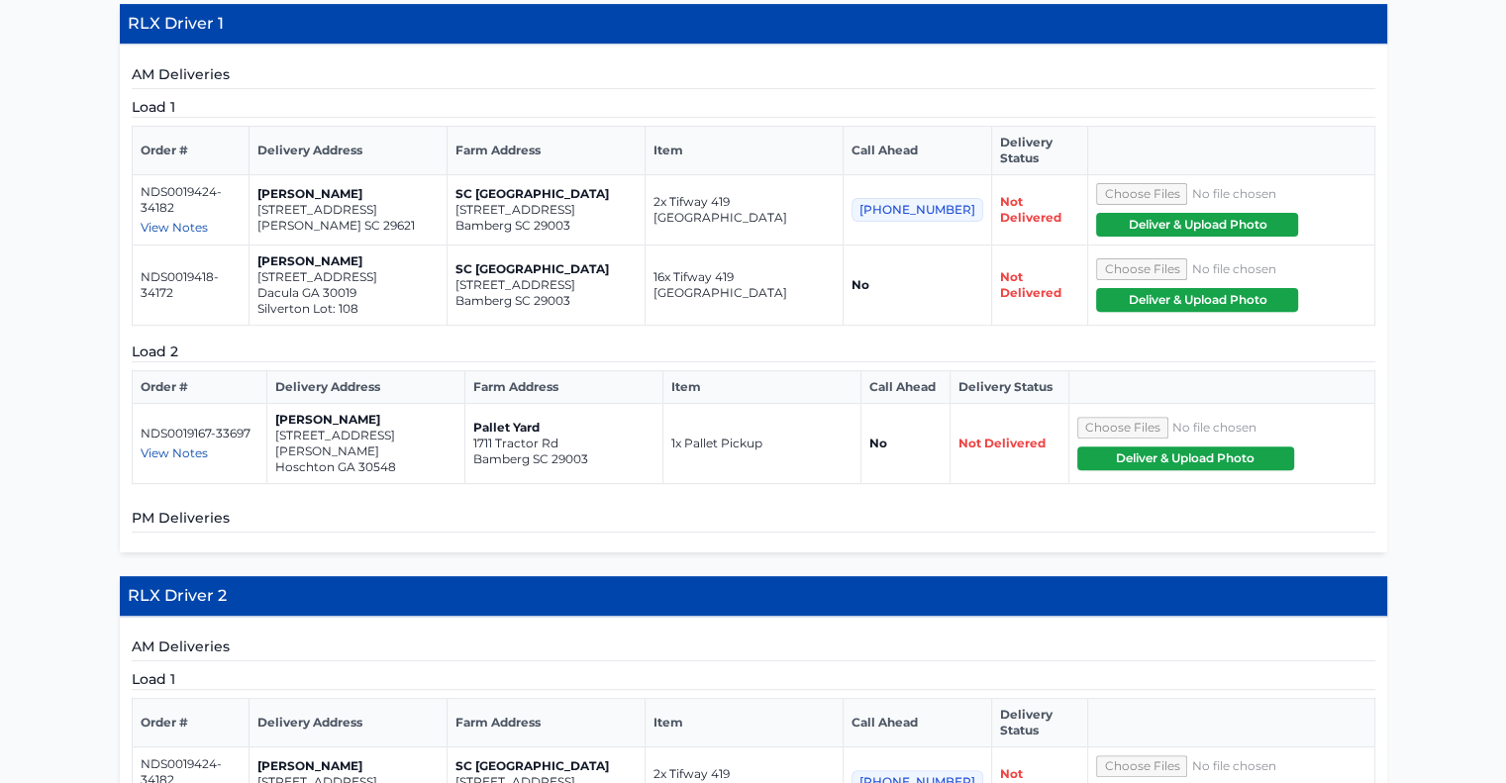
scroll to position [630, 0]
click at [163, 446] on span "View Notes" at bounding box center [174, 453] width 67 height 15
click at [416, 412] on p "Brittney Gatz" at bounding box center [365, 420] width 181 height 16
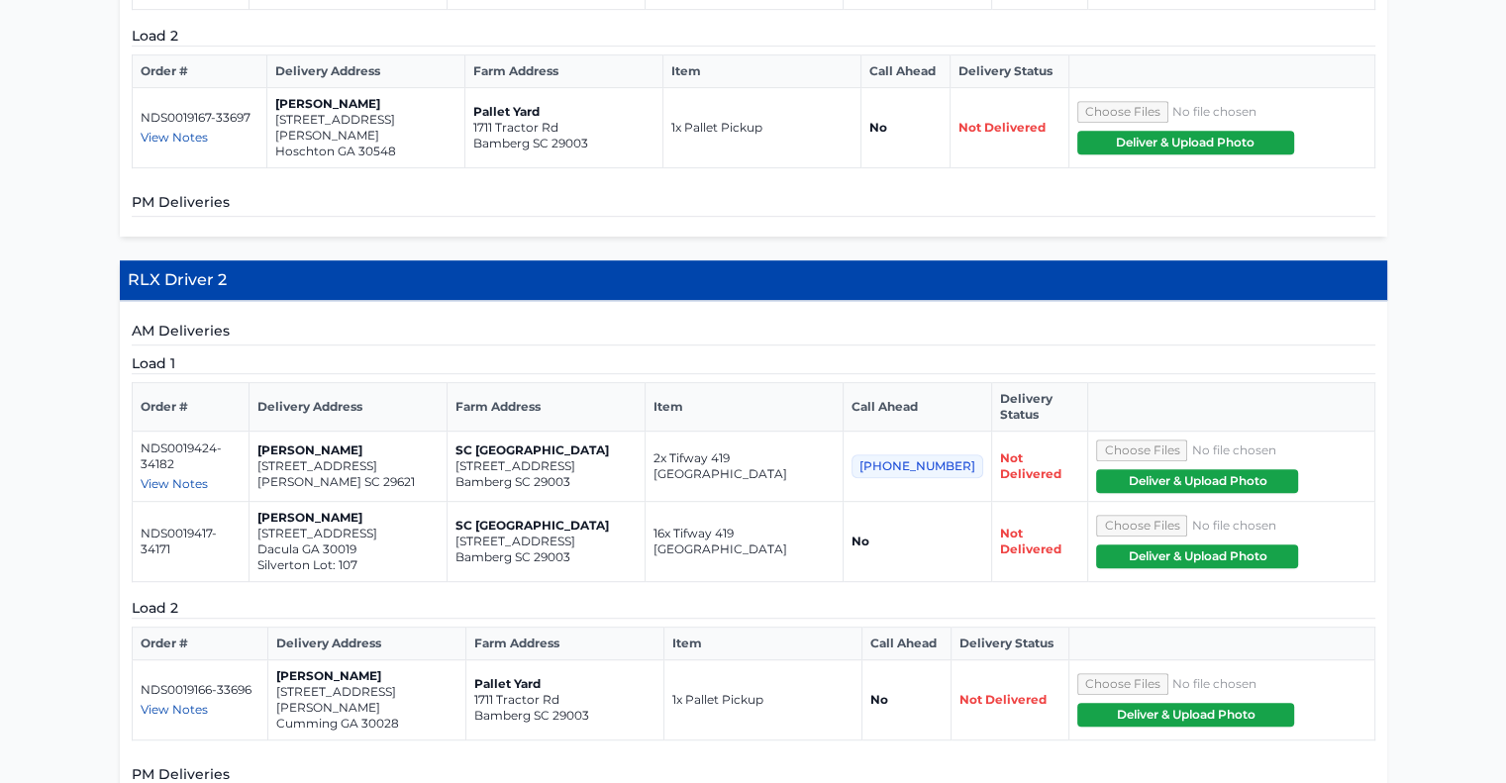
scroll to position [946, 0]
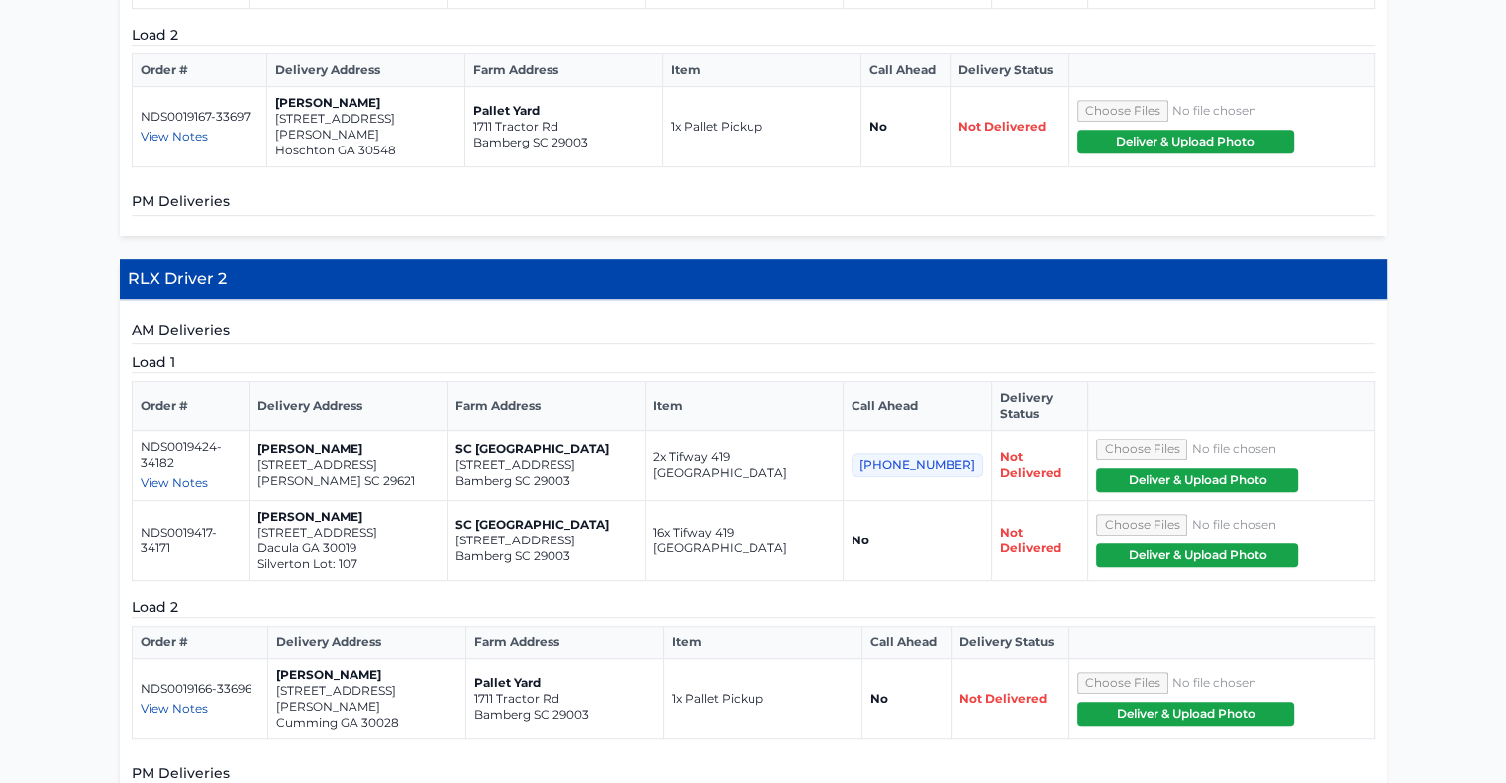
click at [147, 475] on span "View Notes" at bounding box center [174, 482] width 67 height 15
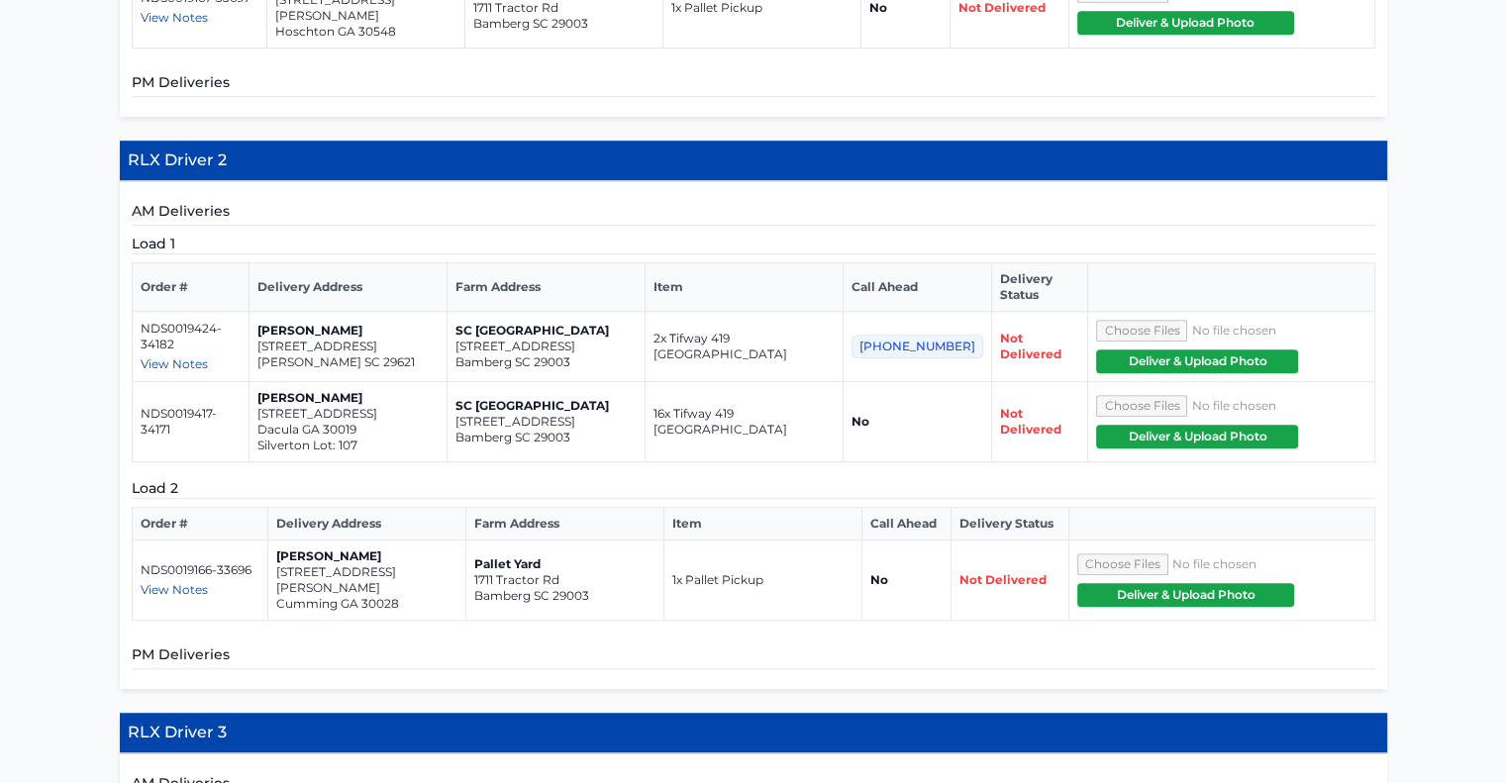
scroll to position [1065, 0]
click at [196, 582] on span "View Notes" at bounding box center [174, 589] width 67 height 15
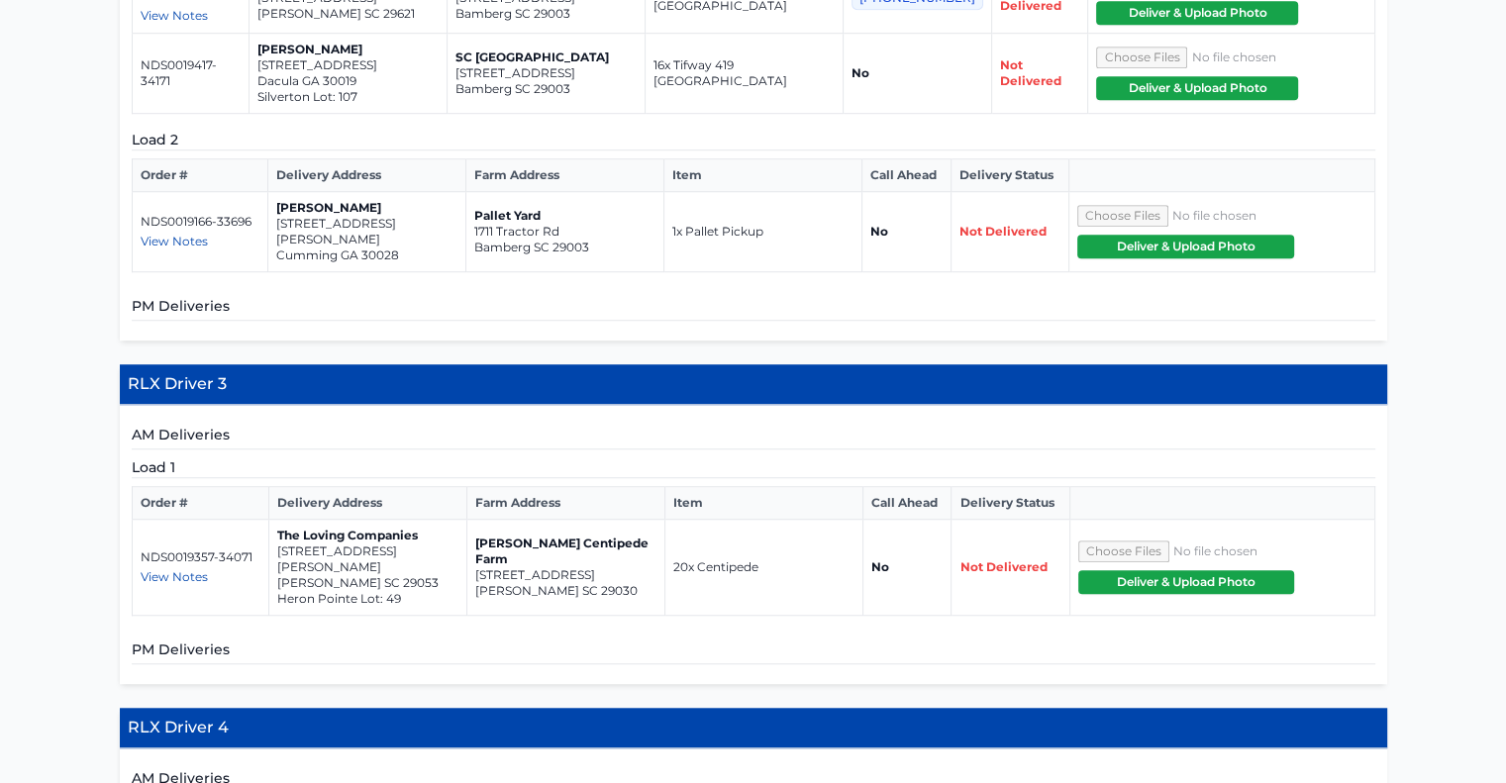
scroll to position [1418, 0]
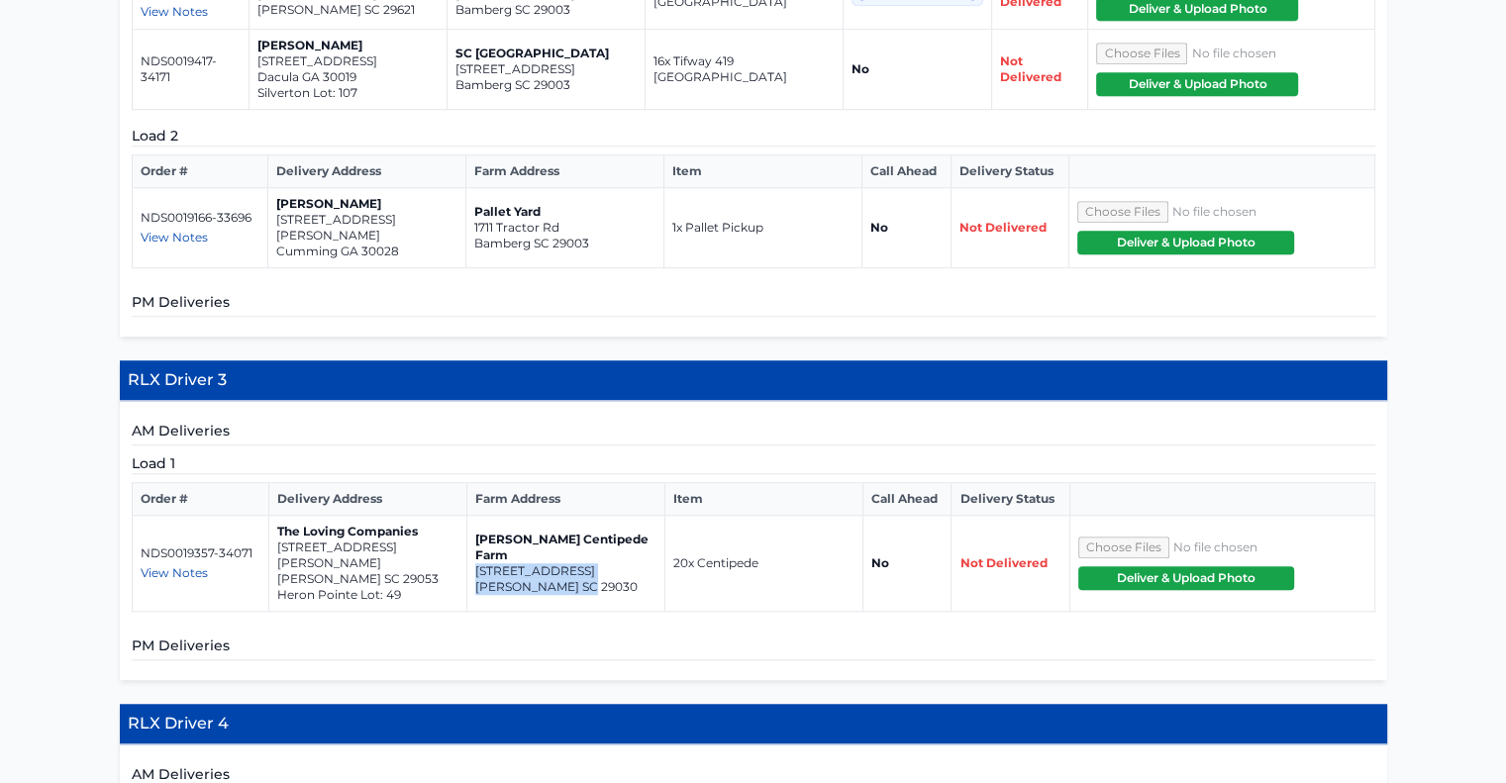
drag, startPoint x: 590, startPoint y: 512, endPoint x: 474, endPoint y: 498, distance: 116.7
click at [474, 516] on td "Bozard Centipede Farm 975 Wild Hearts Rd Cameron SC 29030" at bounding box center [565, 564] width 198 height 96
click at [475, 563] on p "975 Wild Hearts Rd" at bounding box center [565, 571] width 181 height 16
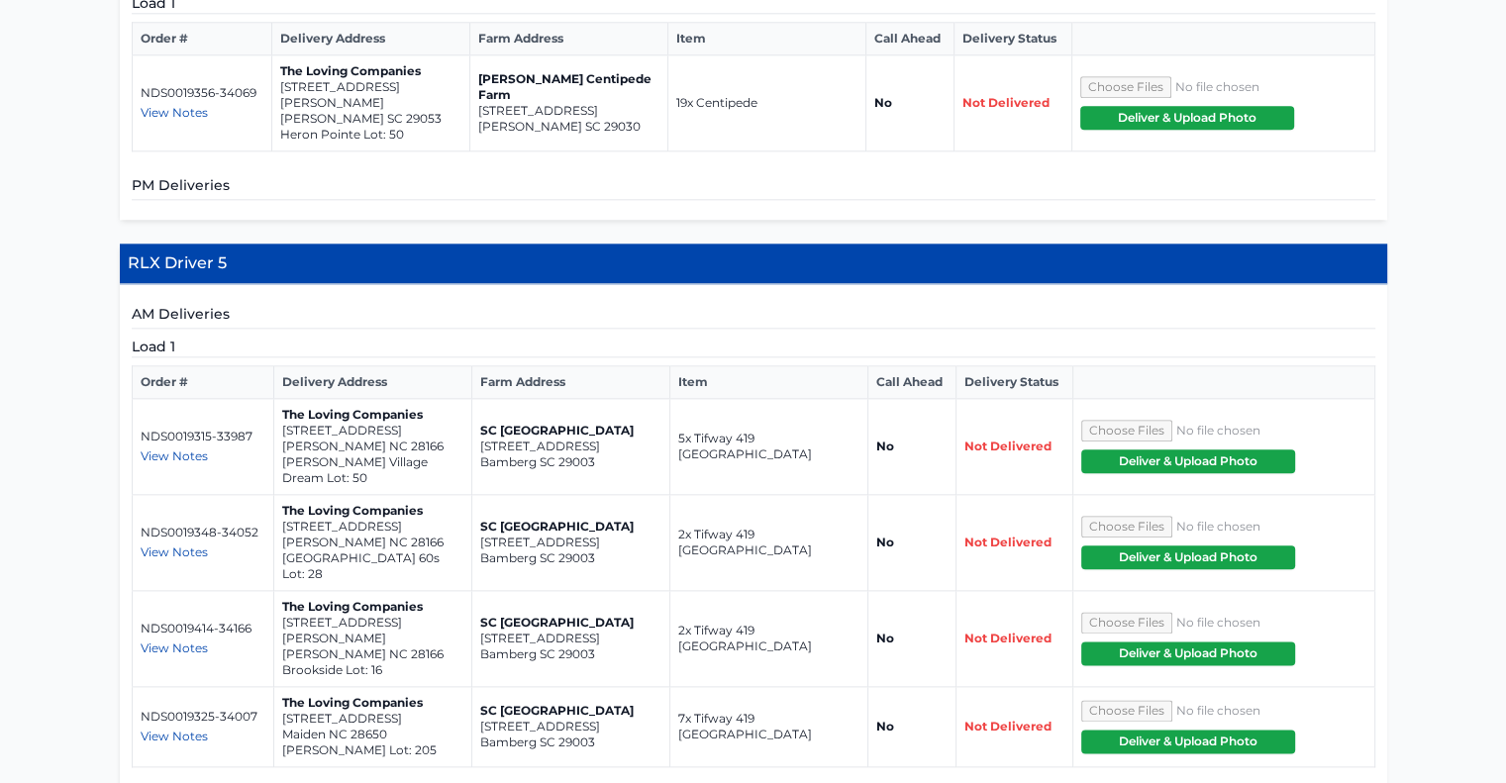
scroll to position [2225, 0]
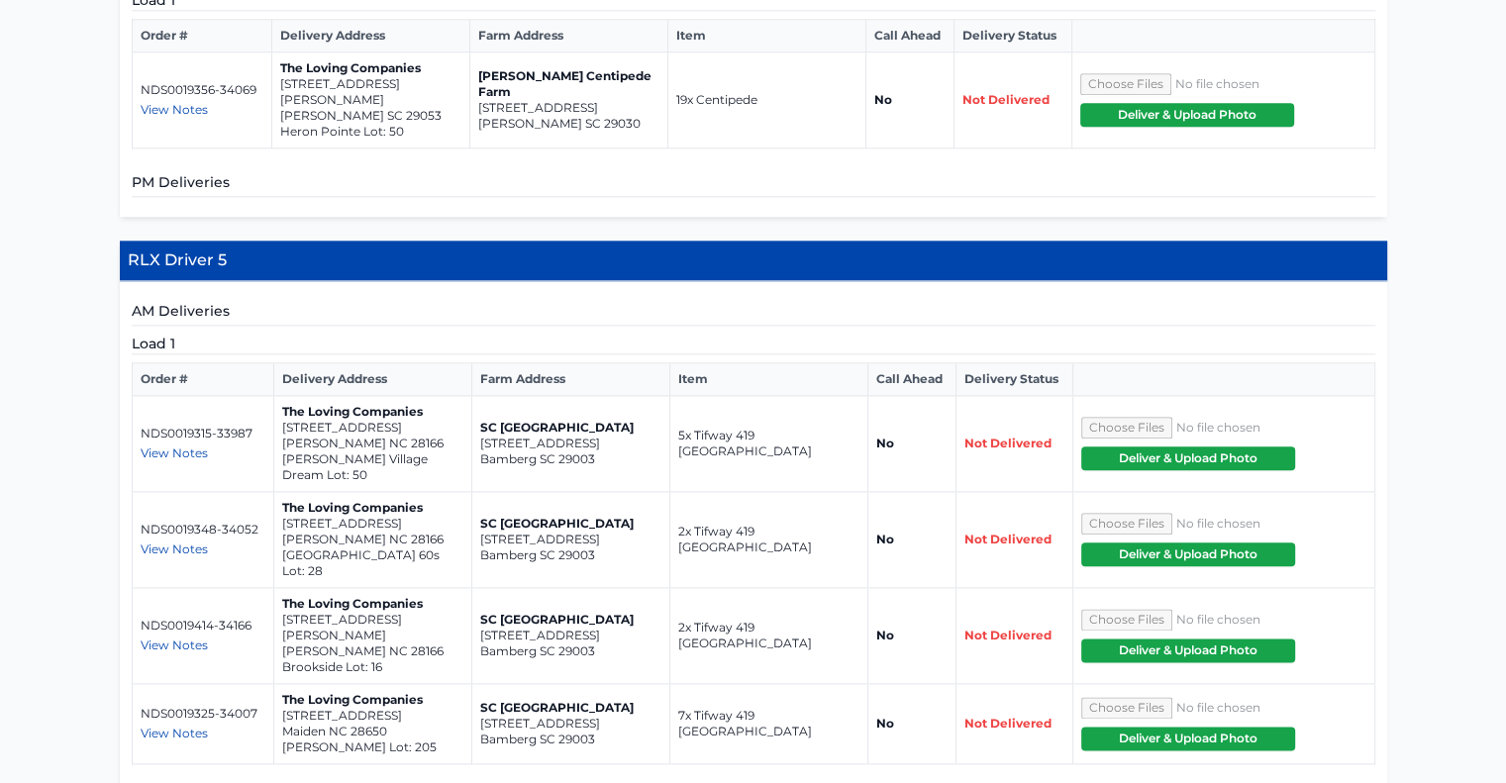
click at [149, 446] on span "View Notes" at bounding box center [174, 453] width 67 height 15
click at [154, 542] on span "View Notes" at bounding box center [174, 549] width 67 height 15
click at [184, 638] on span "View Notes" at bounding box center [174, 645] width 67 height 15
click at [195, 726] on span "View Notes" at bounding box center [174, 733] width 67 height 15
click at [269, 684] on td "NDS0019325-34007 View Notes Josh - 803-412-4977" at bounding box center [203, 724] width 142 height 80
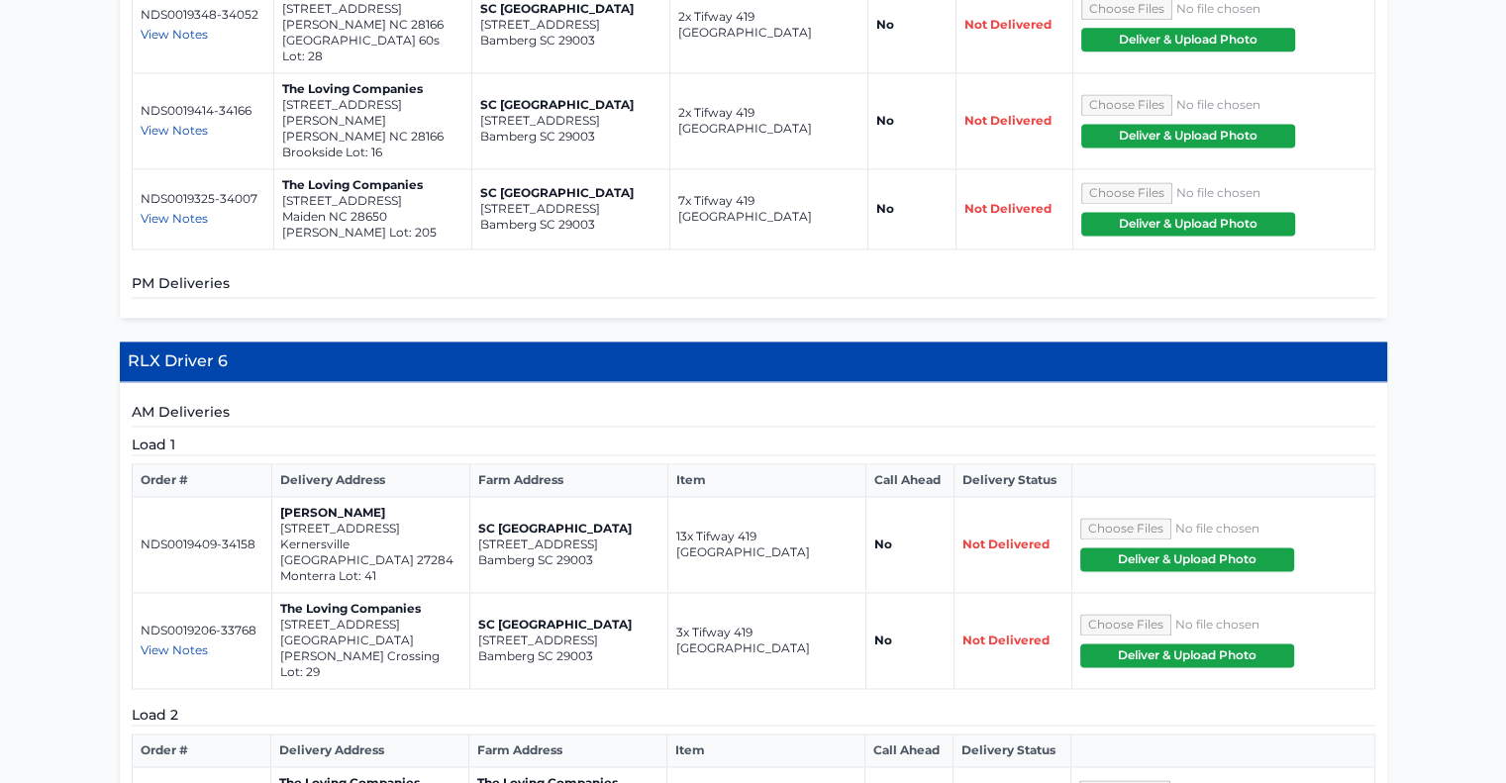
scroll to position [2740, 0]
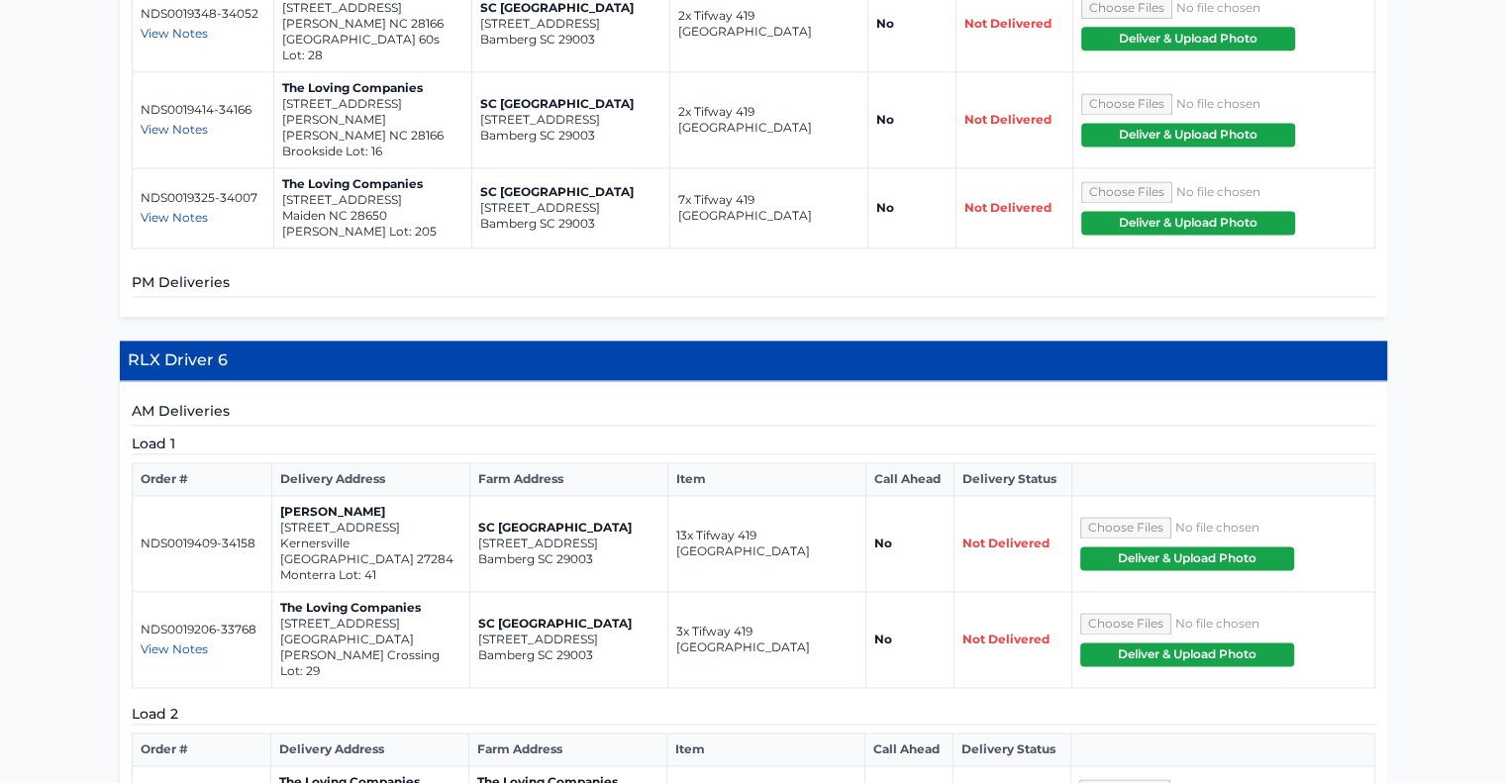
click at [178, 642] on span "View Notes" at bounding box center [174, 649] width 67 height 15
click at [348, 600] on p "The Loving Companies" at bounding box center [370, 608] width 181 height 16
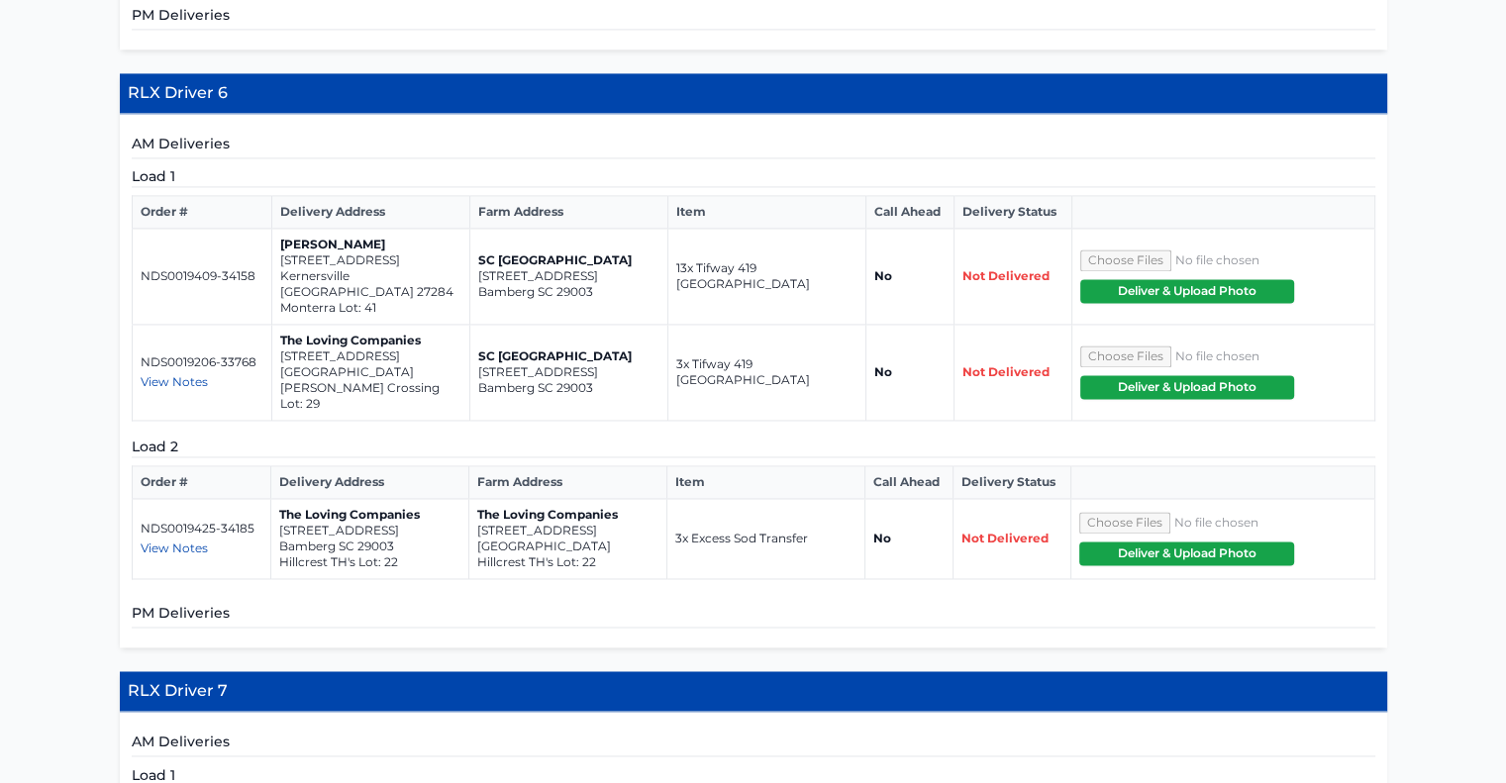
click at [166, 541] on span "View Notes" at bounding box center [174, 548] width 67 height 15
click at [652, 466] on th "Farm Address" at bounding box center [567, 482] width 198 height 33
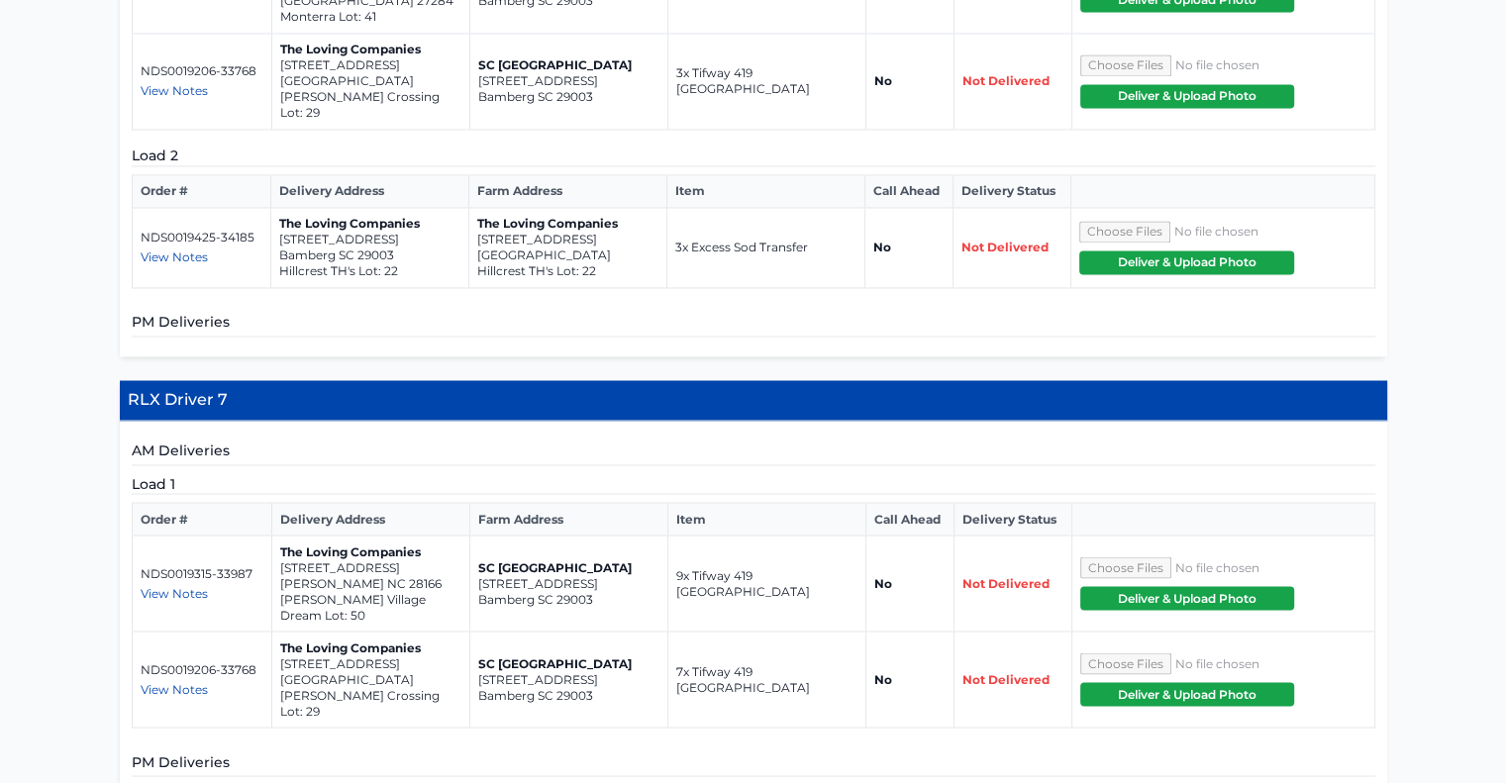
scroll to position [3329, 0]
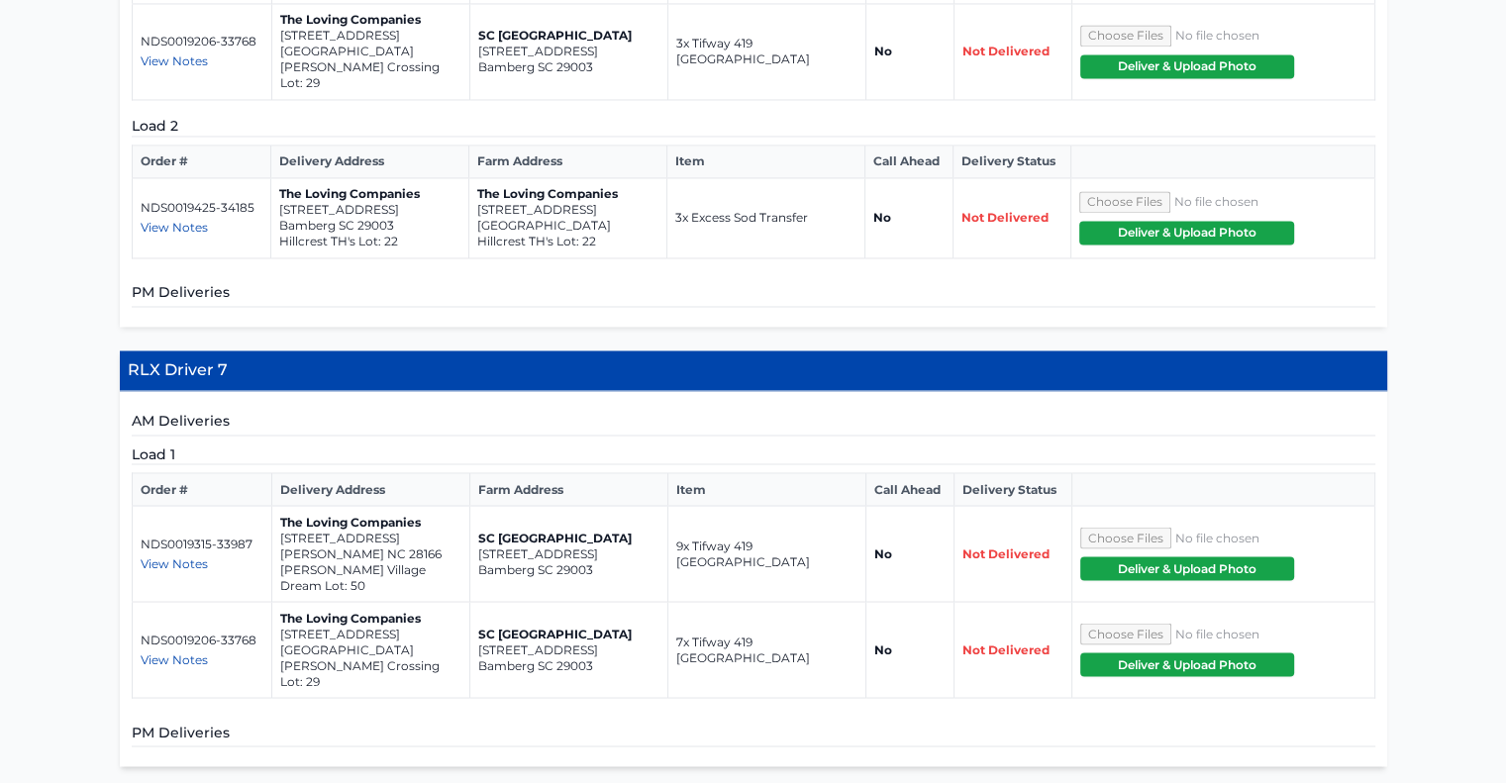
click at [148, 555] on span "View Notes" at bounding box center [174, 562] width 67 height 15
click at [143, 651] on span "View Notes" at bounding box center [174, 658] width 67 height 15
click at [599, 561] on p "Bamberg SC 29003" at bounding box center [568, 569] width 181 height 16
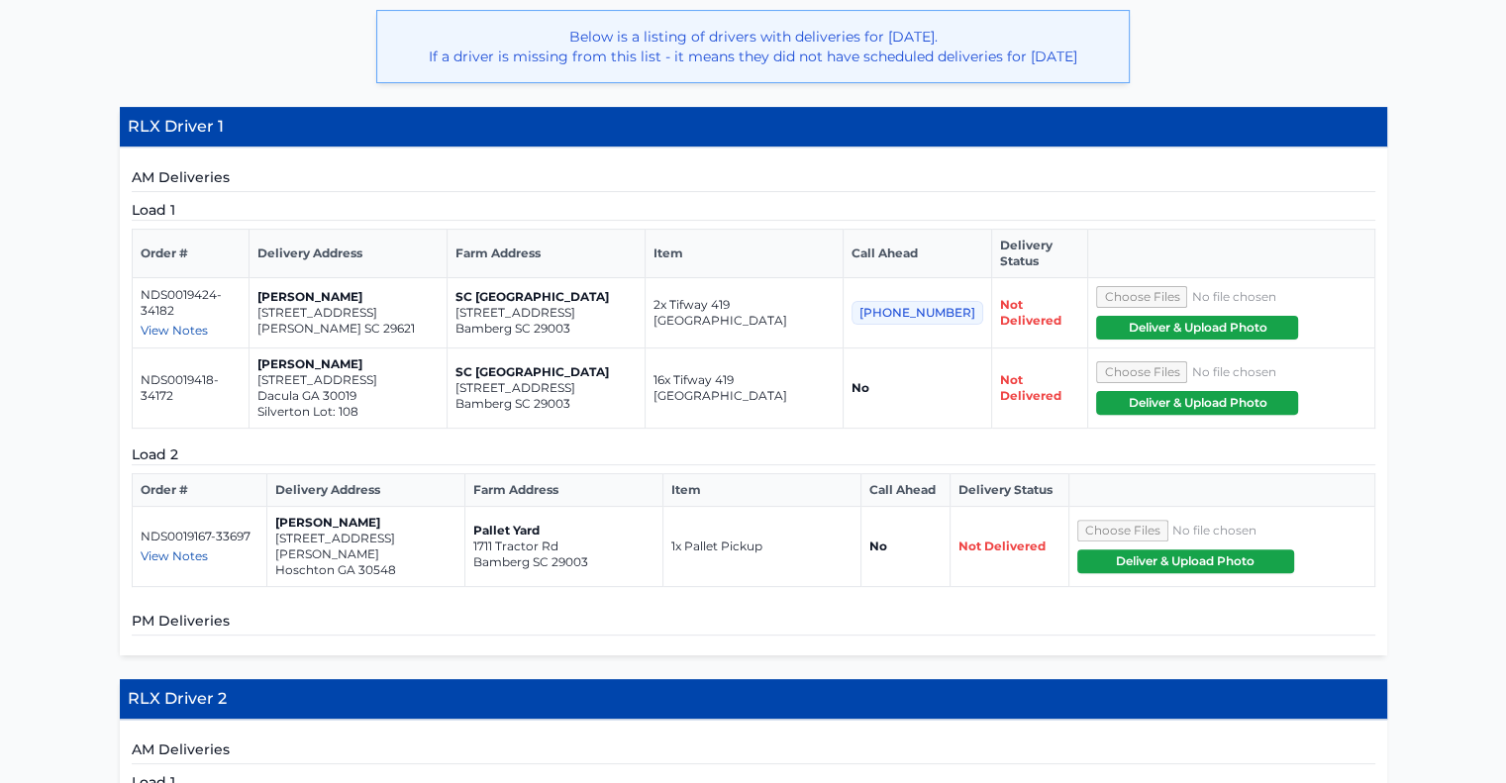
scroll to position [527, 0]
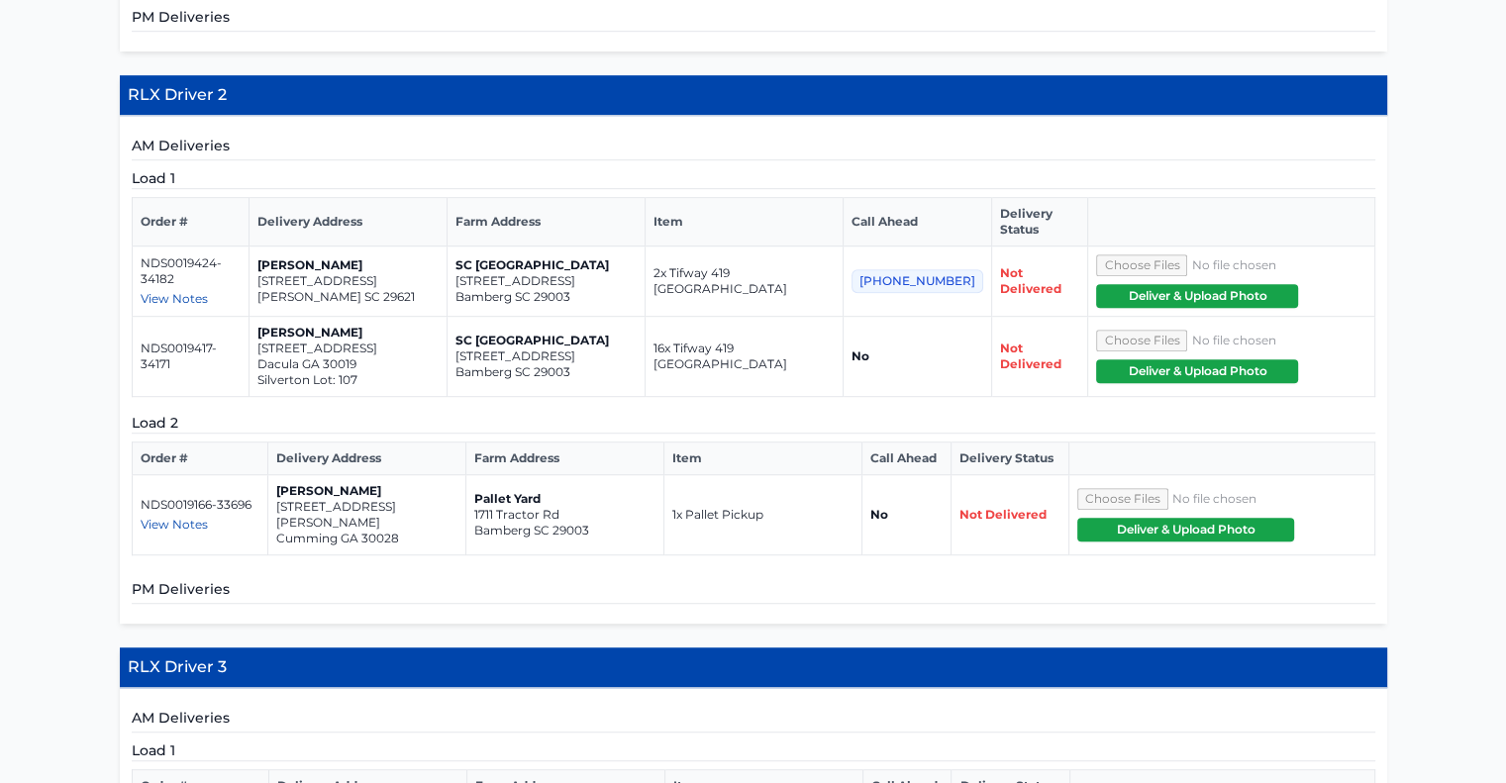
scroll to position [1134, 0]
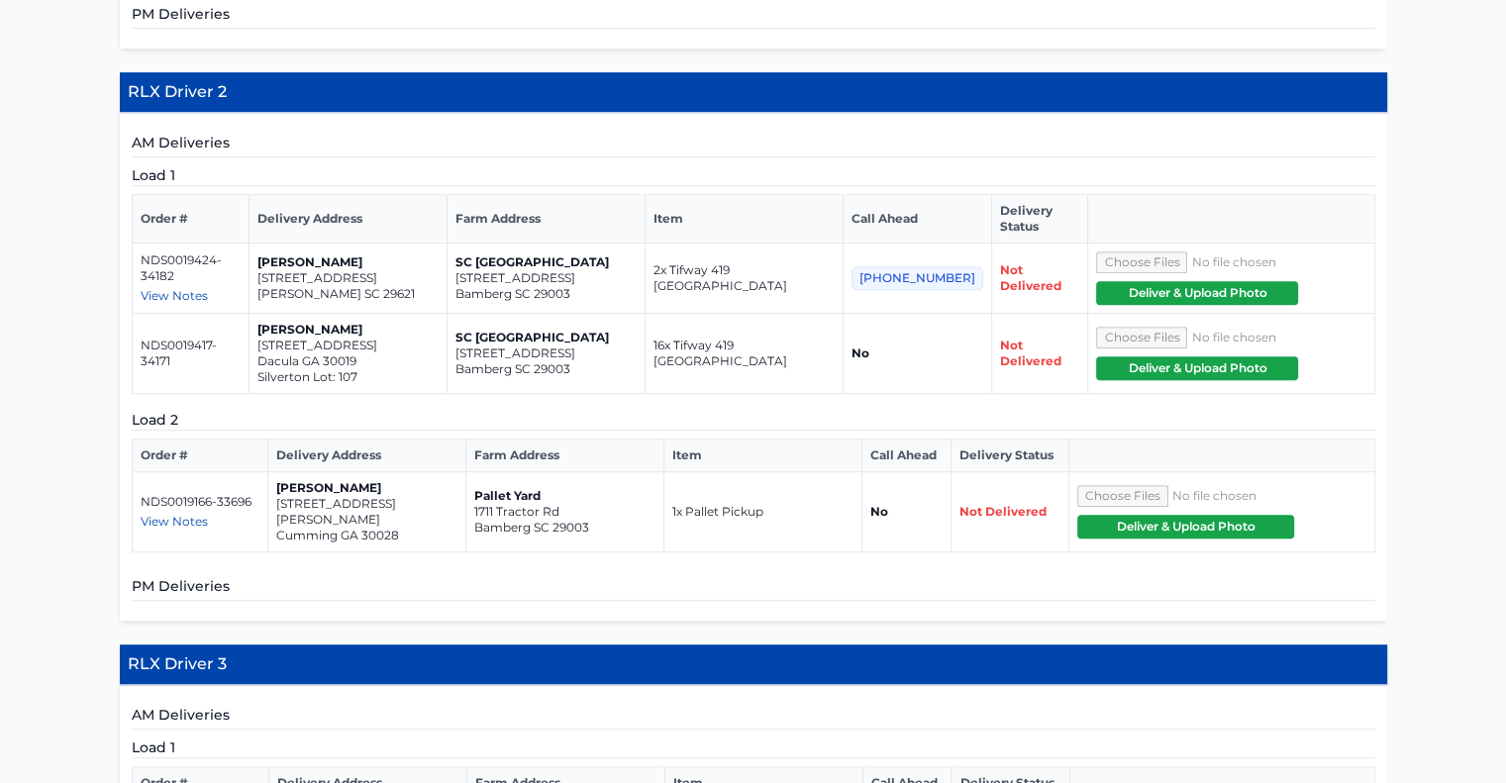
click at [154, 514] on span "View Notes" at bounding box center [174, 521] width 67 height 15
click at [227, 514] on div "View Notes" at bounding box center [201, 522] width 120 height 16
click at [194, 514] on span "View Notes" at bounding box center [174, 521] width 67 height 15
click at [212, 514] on div "View Notes" at bounding box center [201, 522] width 120 height 16
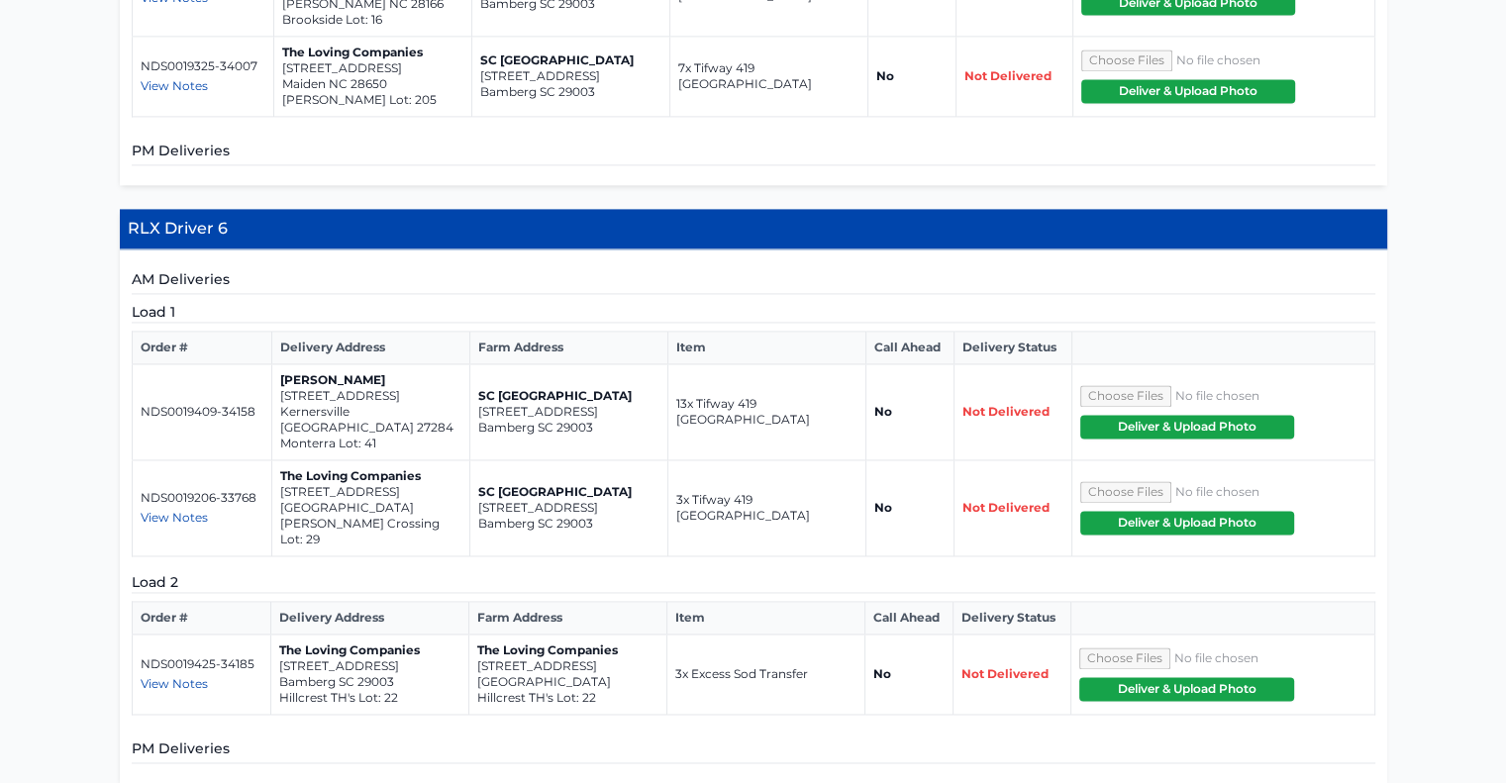
scroll to position [2874, 0]
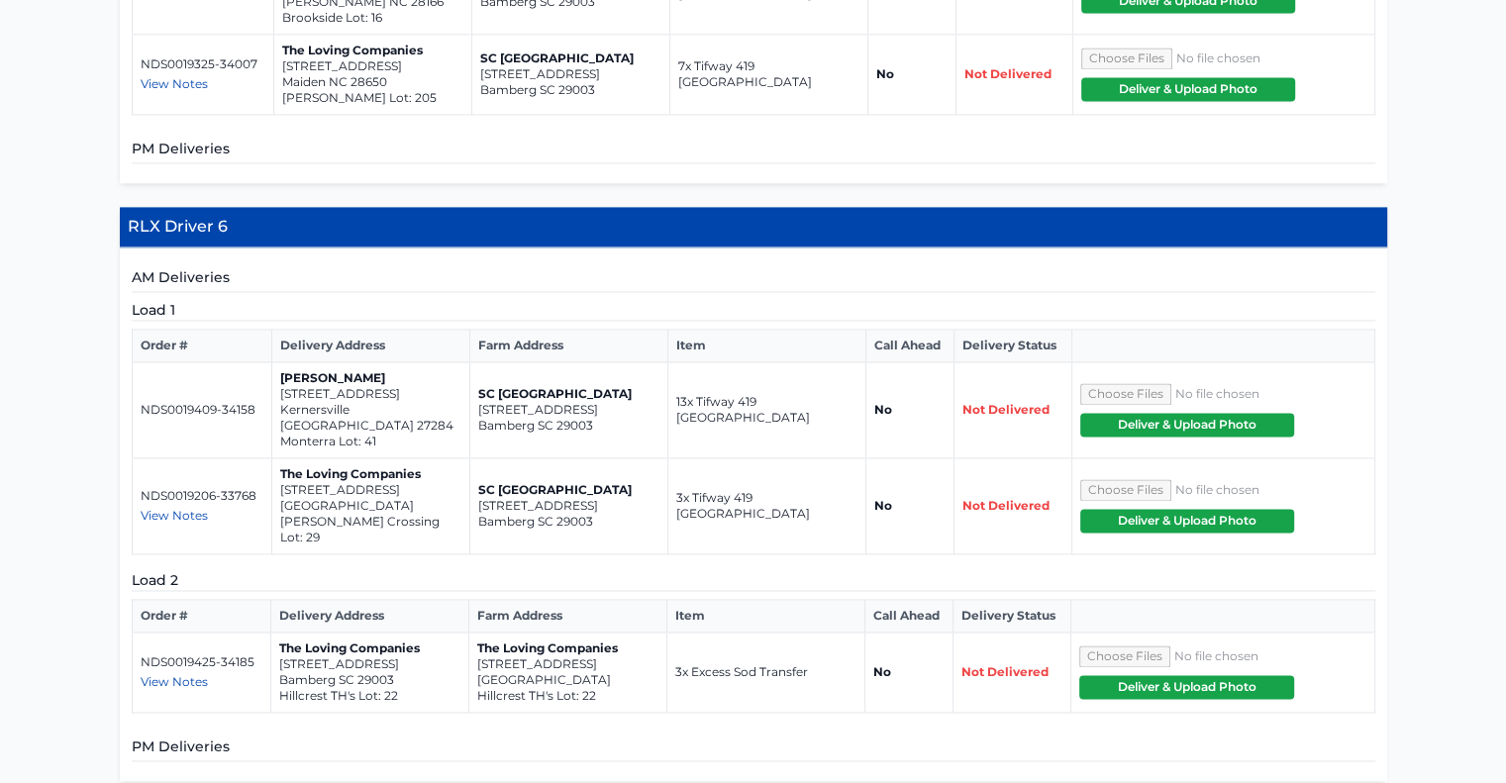
click at [183, 674] on span "View Notes" at bounding box center [174, 681] width 67 height 15
click at [191, 674] on span "View Notes" at bounding box center [174, 681] width 67 height 15
click at [215, 674] on div "View Notes" at bounding box center [202, 682] width 122 height 16
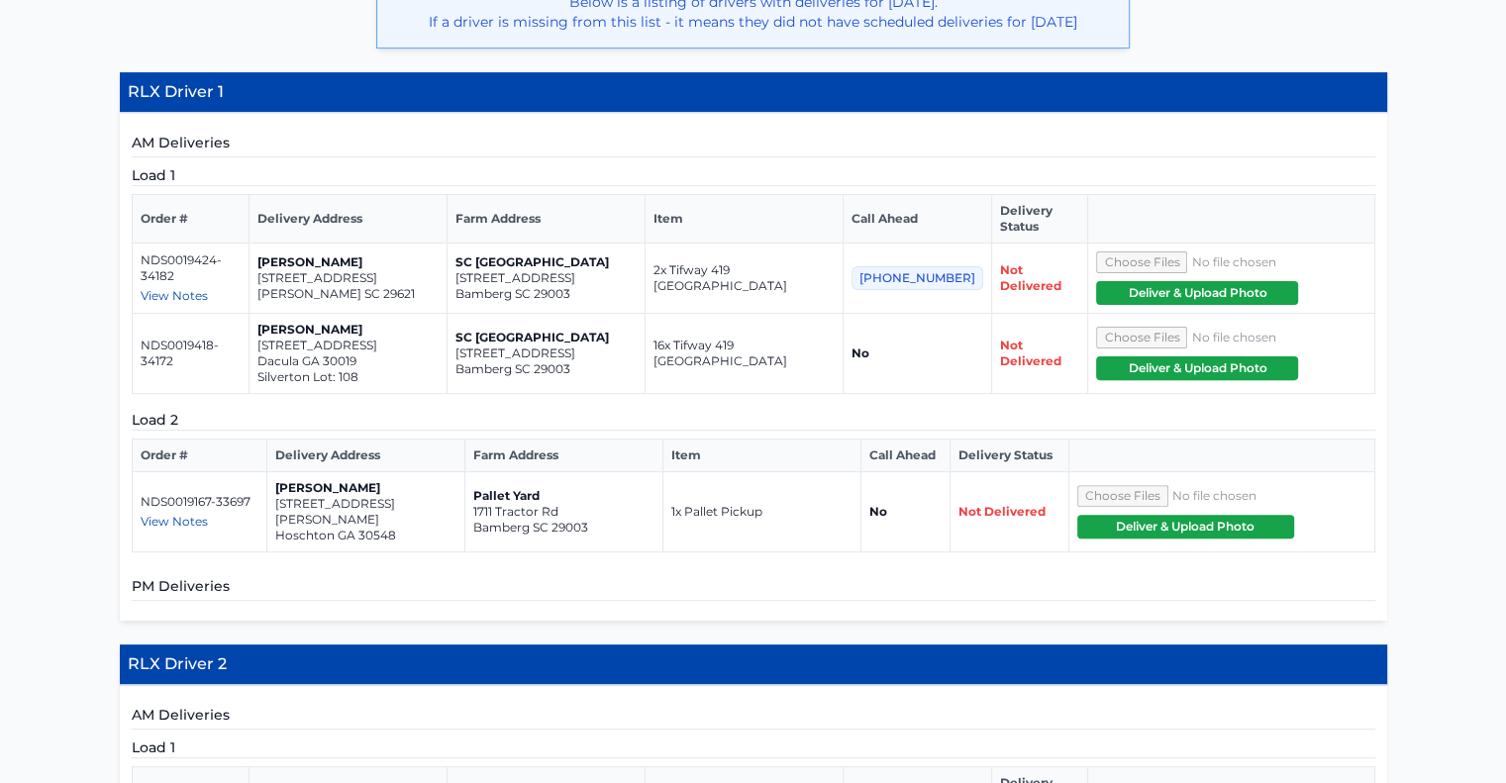
scroll to position [562, 0]
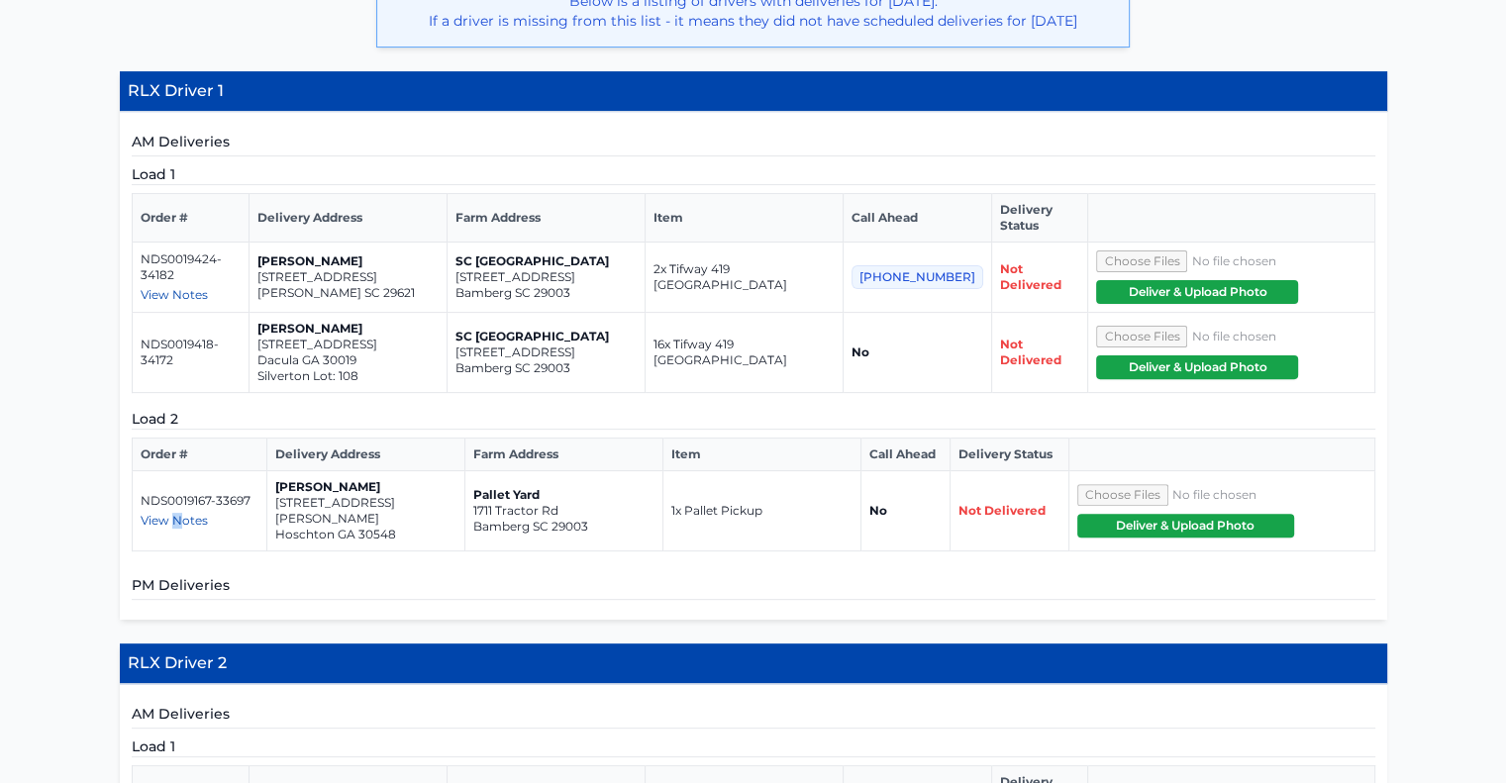
drag, startPoint x: 179, startPoint y: 503, endPoint x: 174, endPoint y: 482, distance: 21.4
click at [174, 482] on td "NDS0019167-33697 View Notes Pick up at your convenience, please just email to c…" at bounding box center [200, 511] width 136 height 80
click at [186, 513] on span "View Notes" at bounding box center [174, 520] width 67 height 15
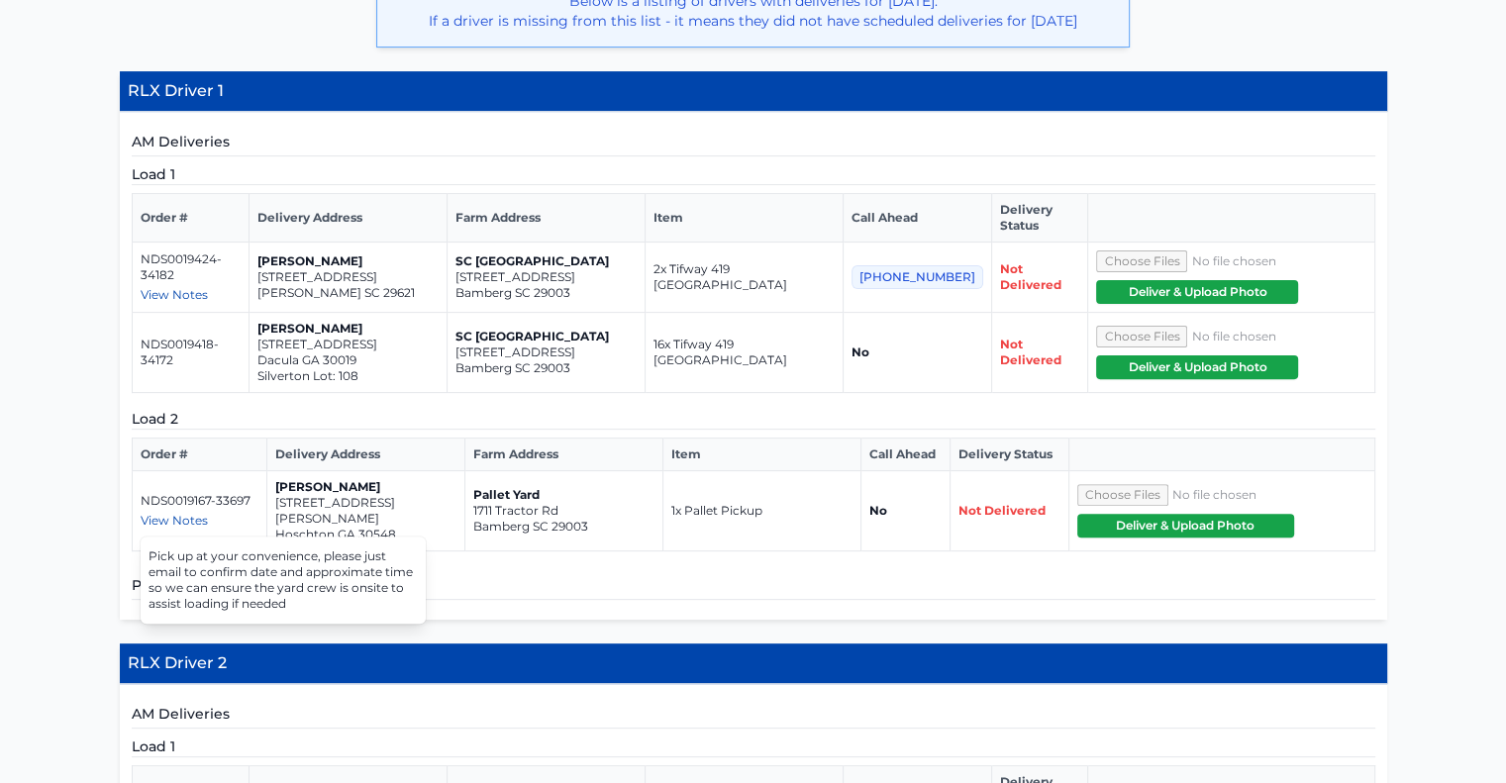
click at [232, 513] on div "View Notes" at bounding box center [200, 521] width 119 height 16
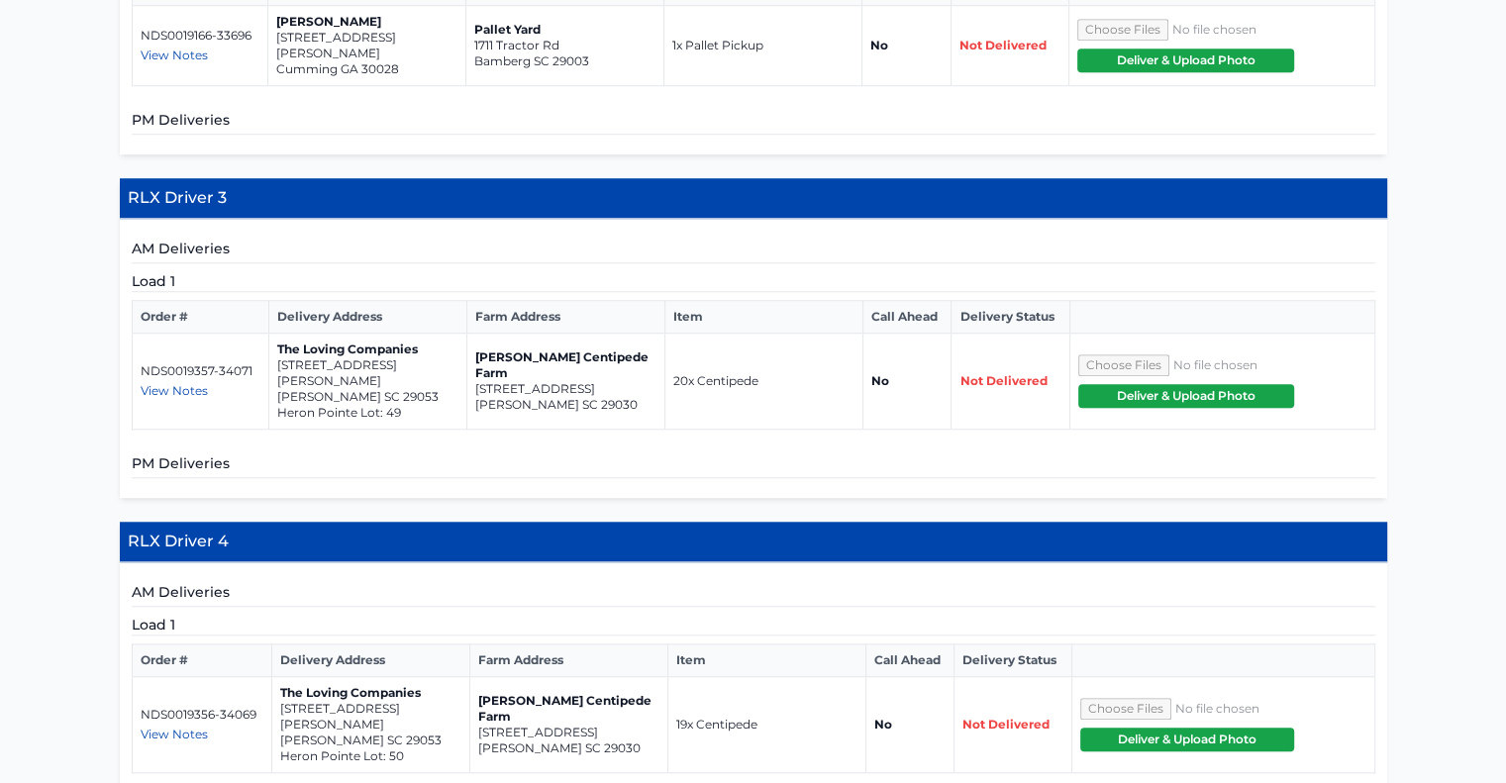
scroll to position [1600, 0]
